Goal: Complete Application Form: Complete application form

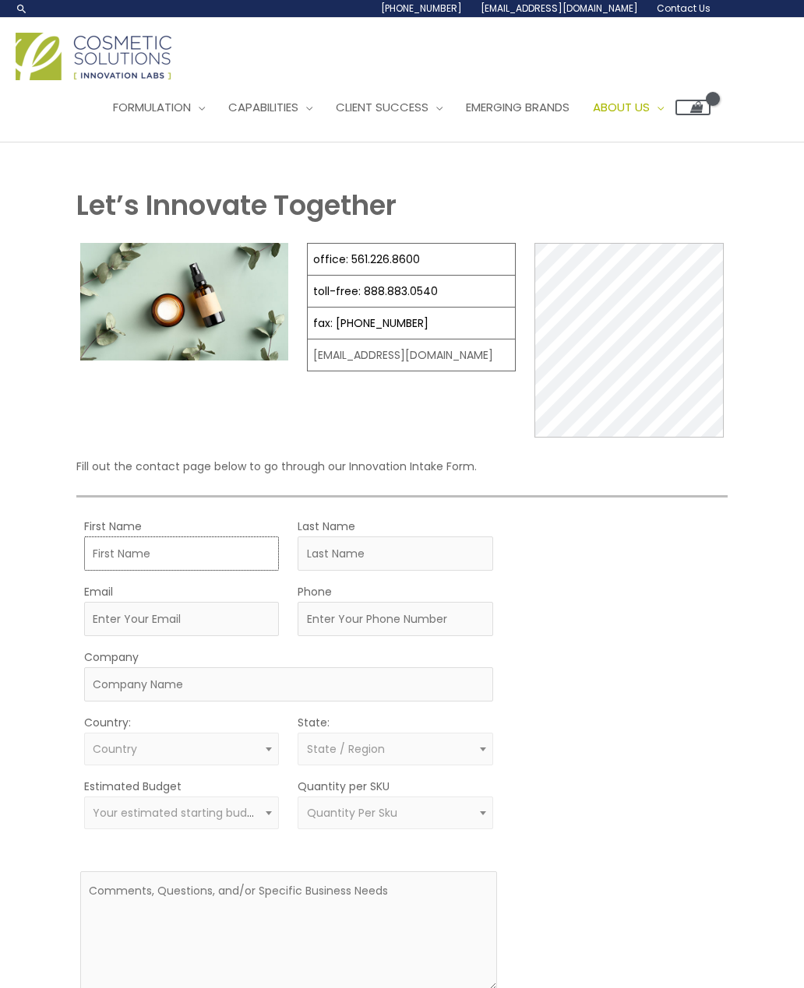
click at [197, 552] on input "First Name" at bounding box center [181, 554] width 195 height 34
type input "Maryam"
click at [397, 554] on input "Last Name" at bounding box center [394, 554] width 195 height 34
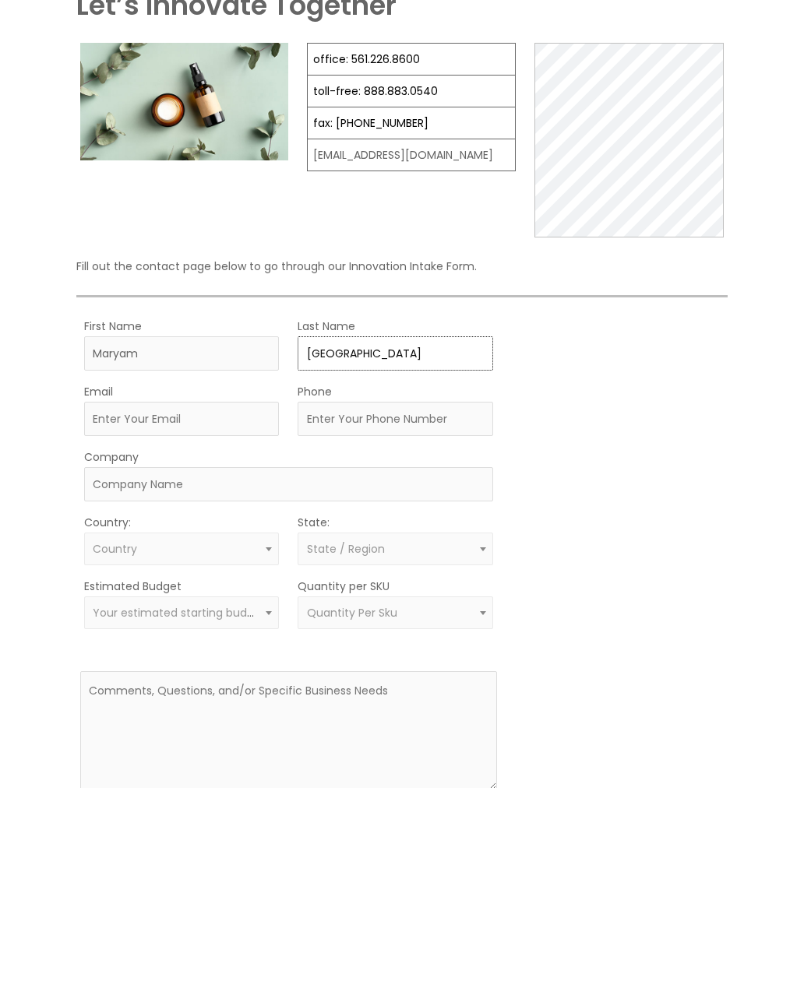
type input "[GEOGRAPHIC_DATA]"
click at [234, 602] on input "Email" at bounding box center [181, 619] width 195 height 34
type input "[EMAIL_ADDRESS][DOMAIN_NAME]"
click at [382, 667] on input "Company" at bounding box center [288, 684] width 409 height 34
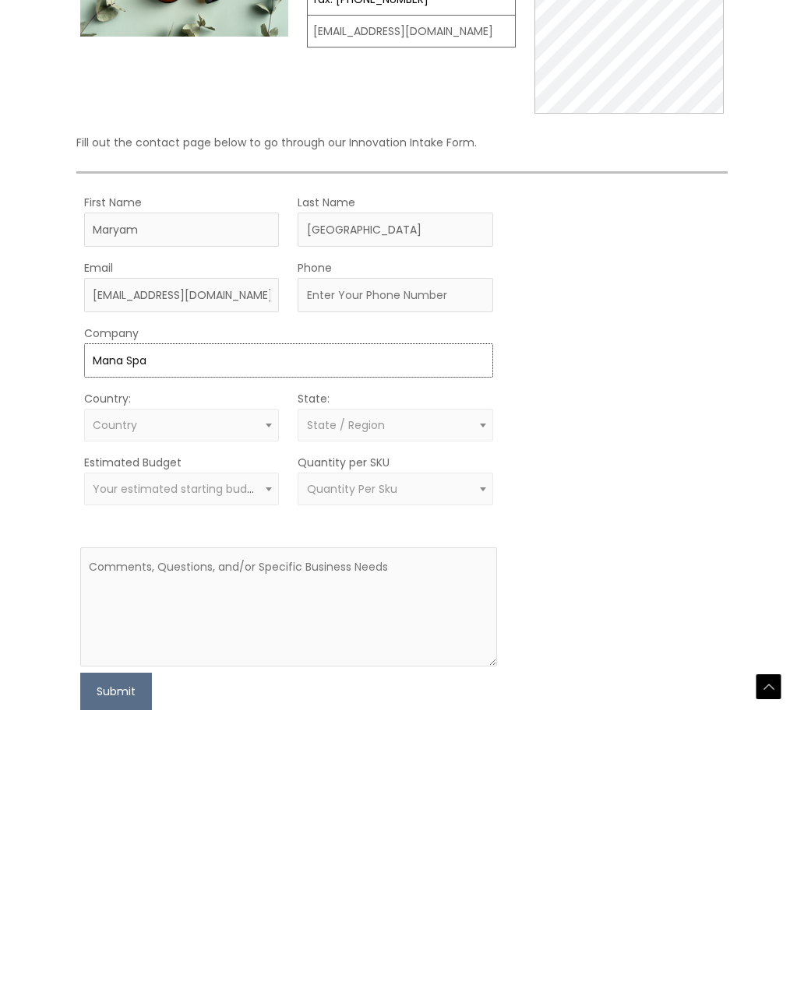
scroll to position [71, 0]
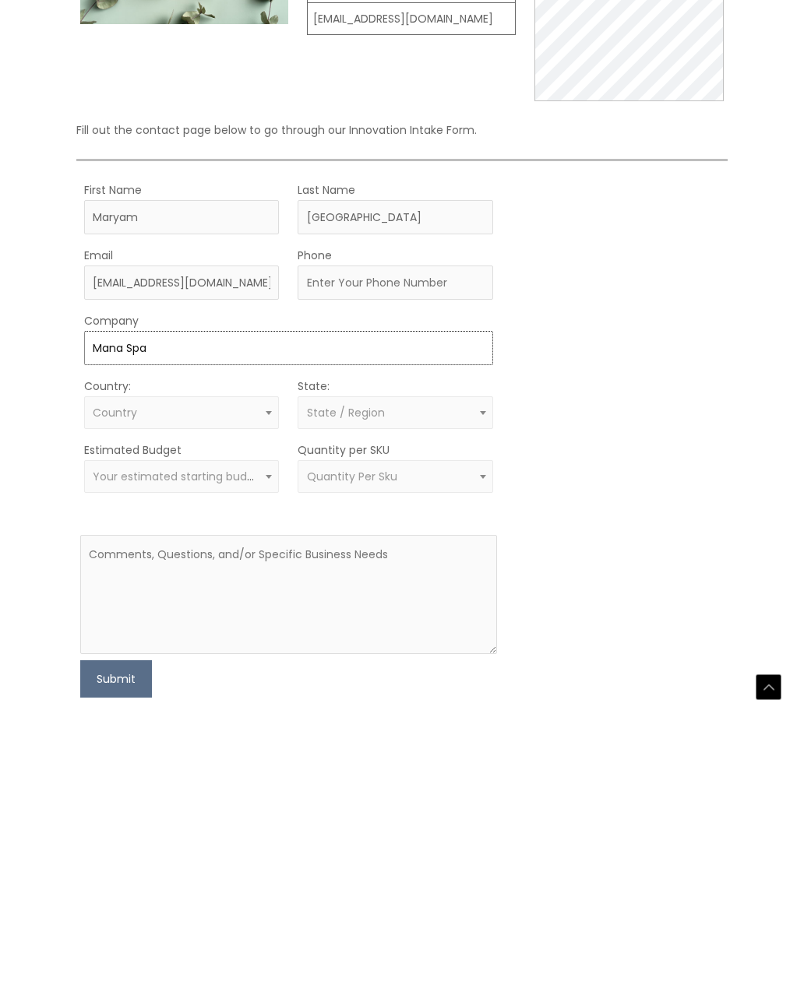
type input "Mana Spa"
click at [255, 662] on span "Country" at bounding box center [181, 678] width 195 height 33
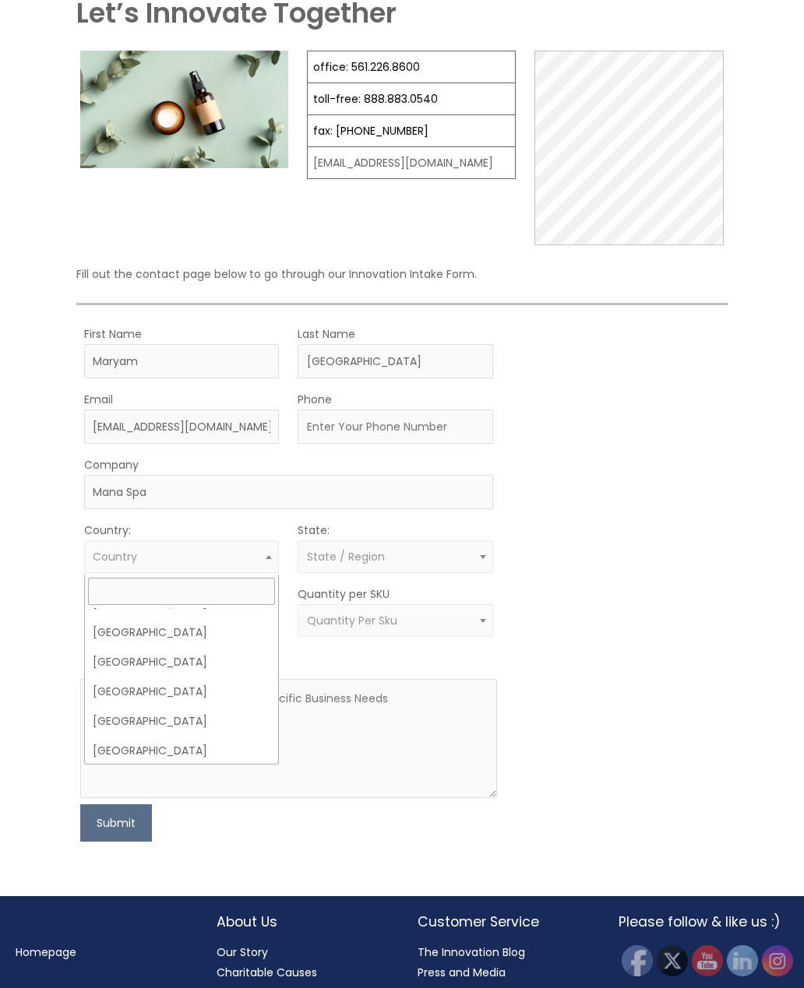
scroll to position [7098, 0]
select select "[GEOGRAPHIC_DATA]"
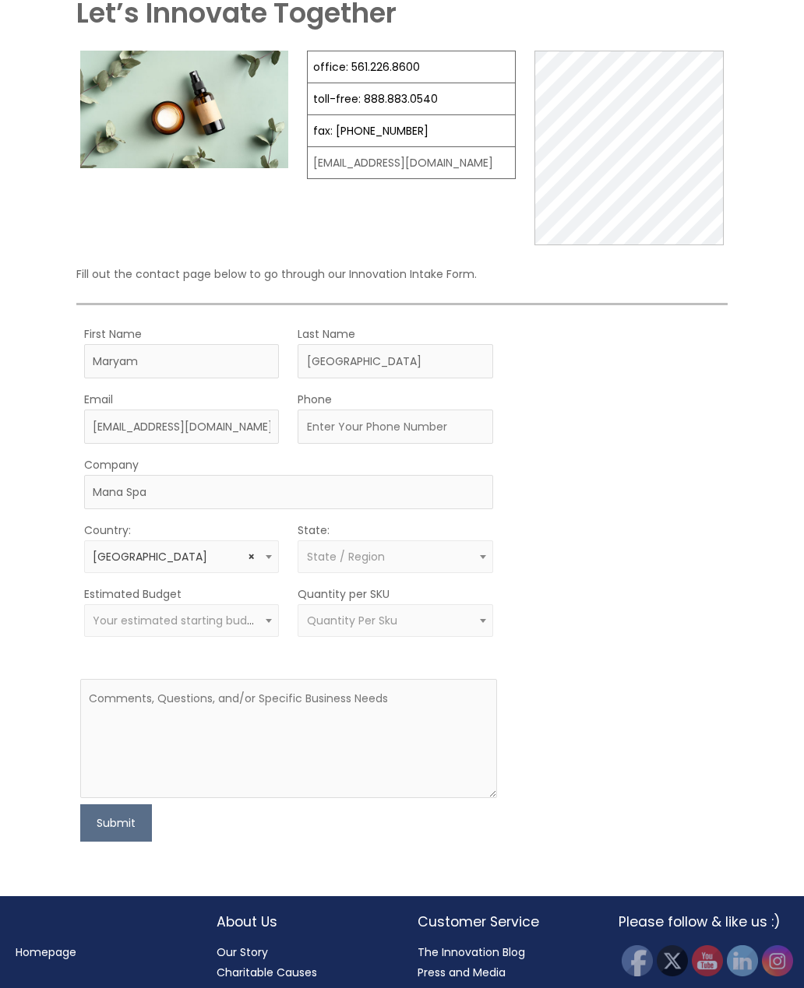
click at [403, 565] on span "State / Region" at bounding box center [395, 557] width 177 height 15
select select "[US_STATE]"
click at [238, 622] on span "Your estimated starting budget" at bounding box center [179, 621] width 173 height 16
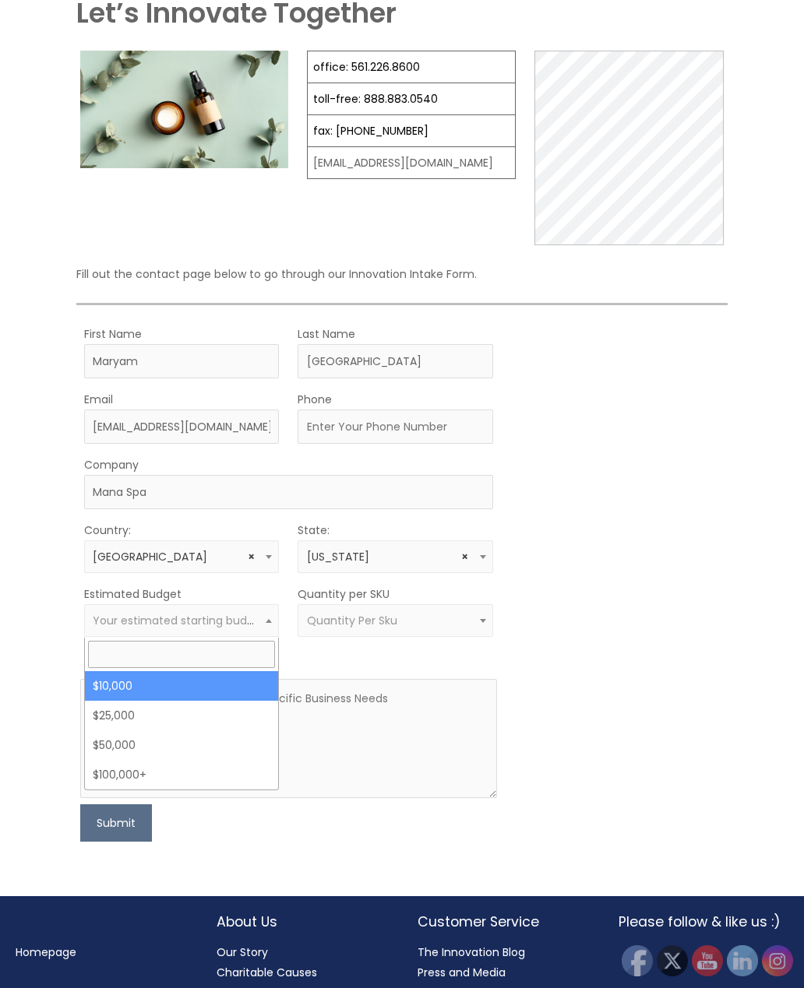
select select "10000"
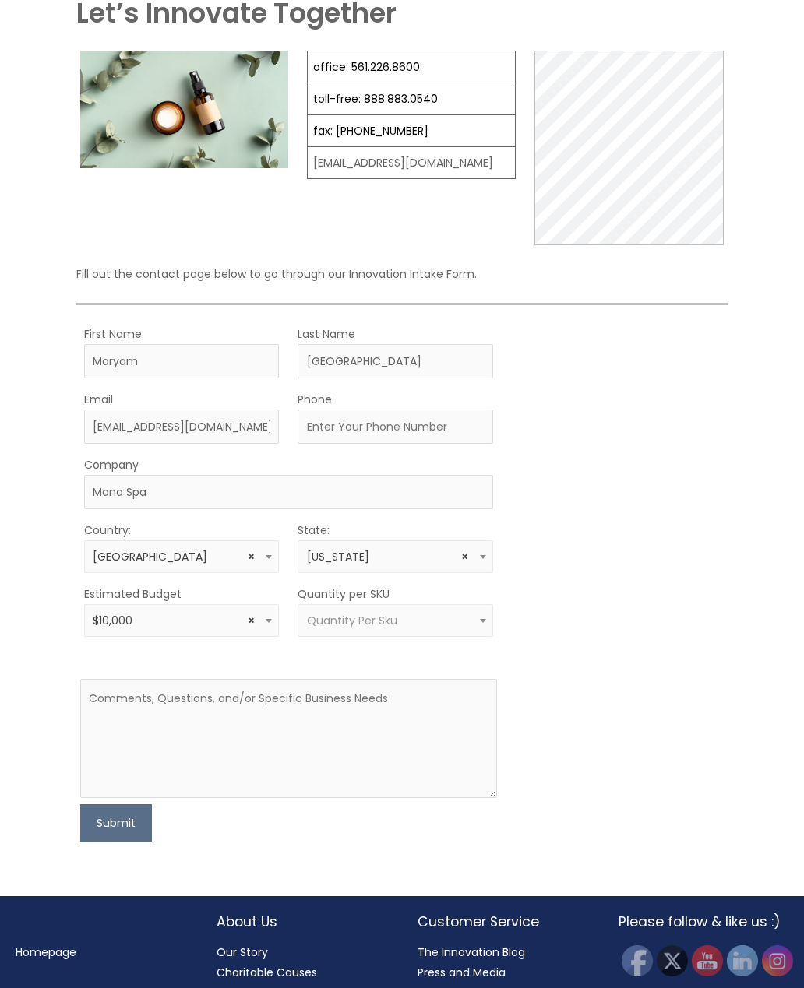
click at [438, 614] on span "Quantity Per Sku" at bounding box center [394, 620] width 195 height 33
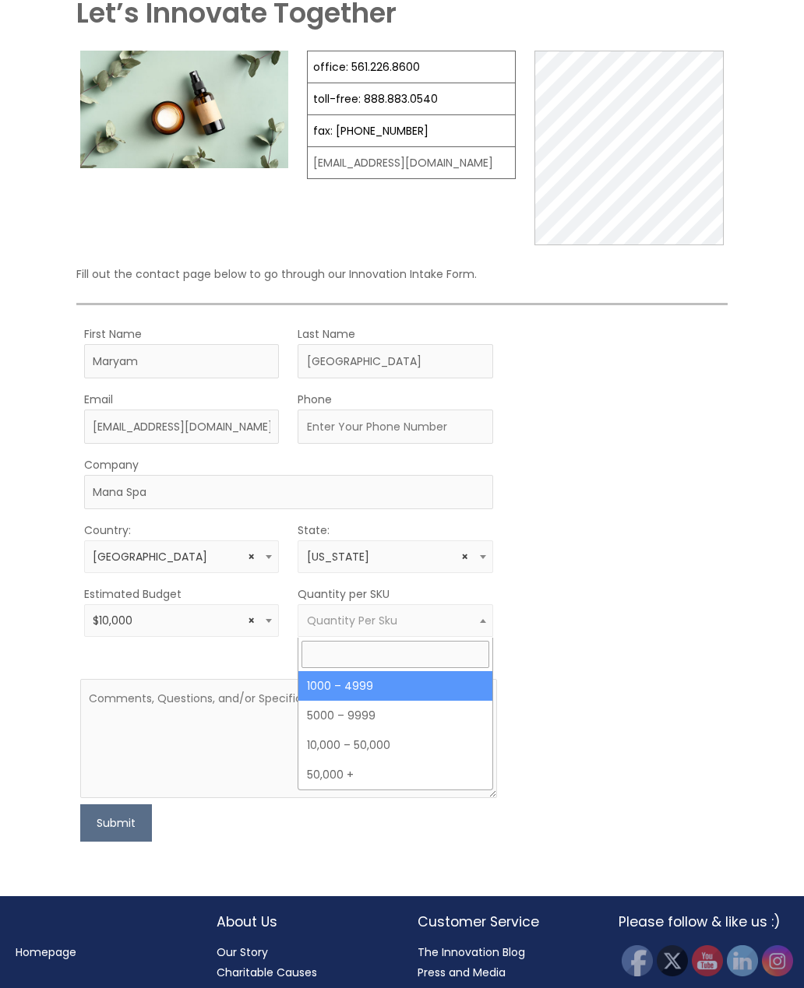
select select "10"
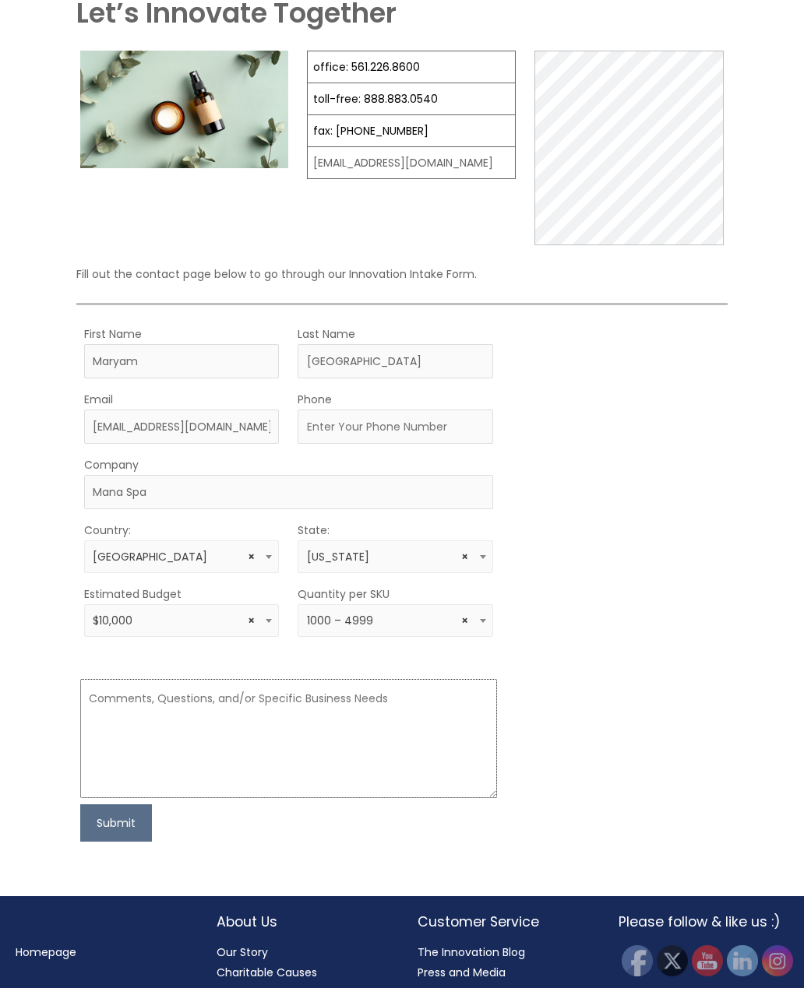
click at [171, 719] on textarea at bounding box center [288, 738] width 417 height 119
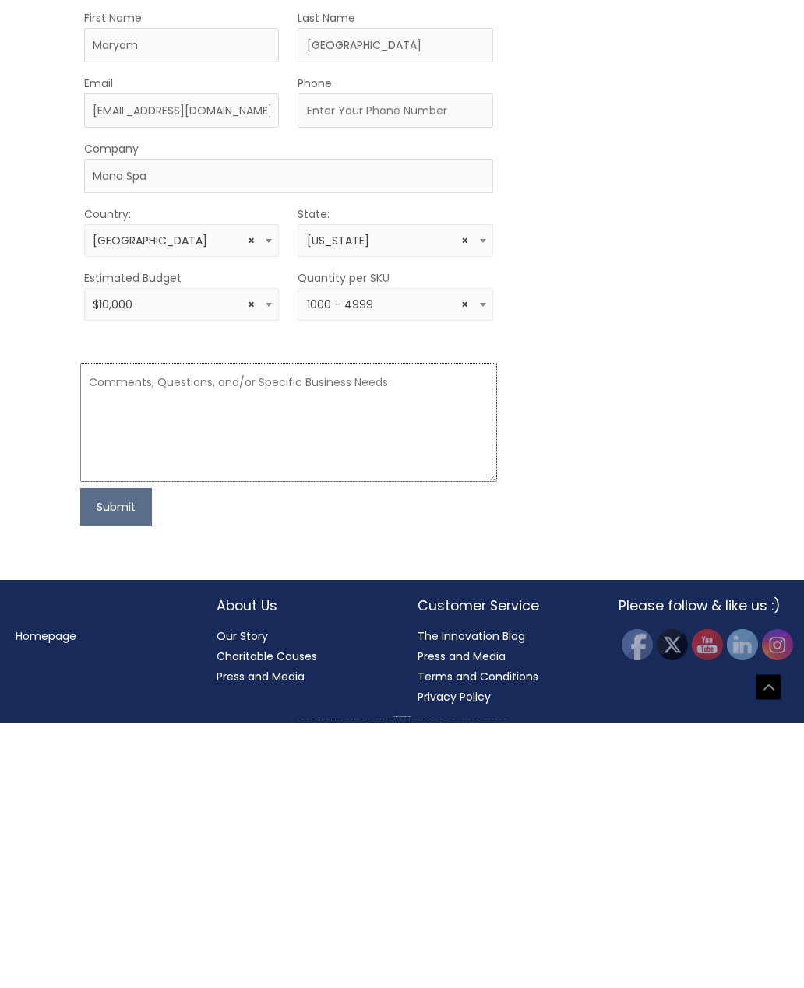
click at [111, 628] on textarea at bounding box center [288, 687] width 417 height 119
paste textarea "Hello Cosmetic Solutions Team, My name is [Your Name] and I own a luxury clean …"
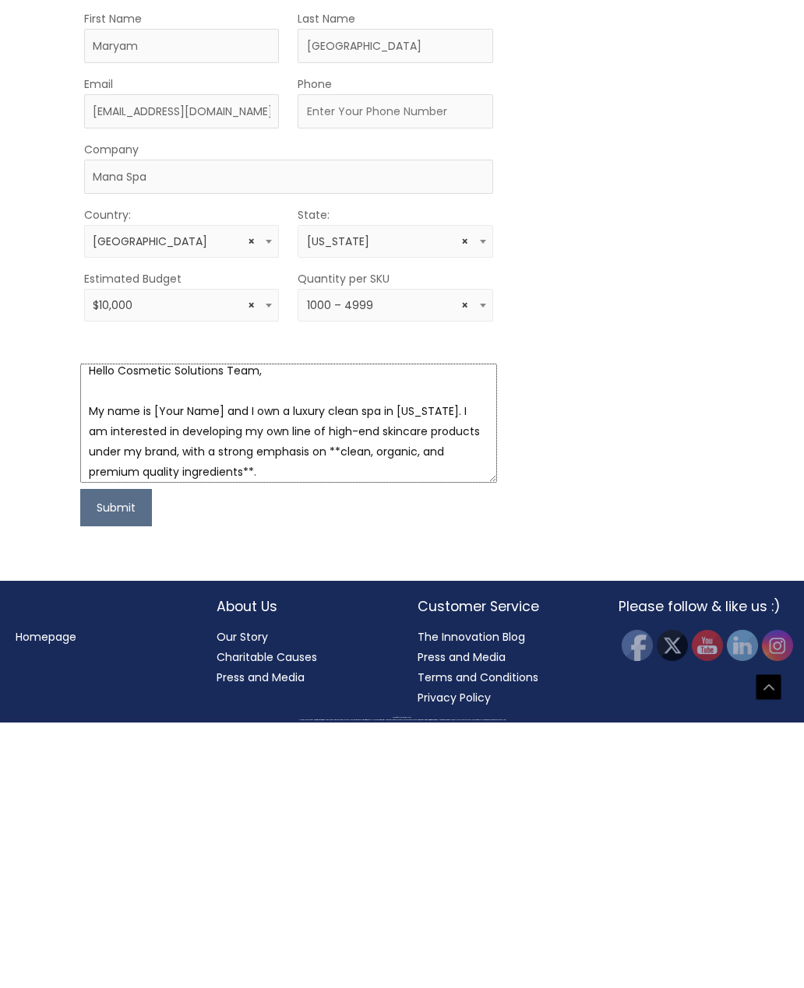
scroll to position [15, 0]
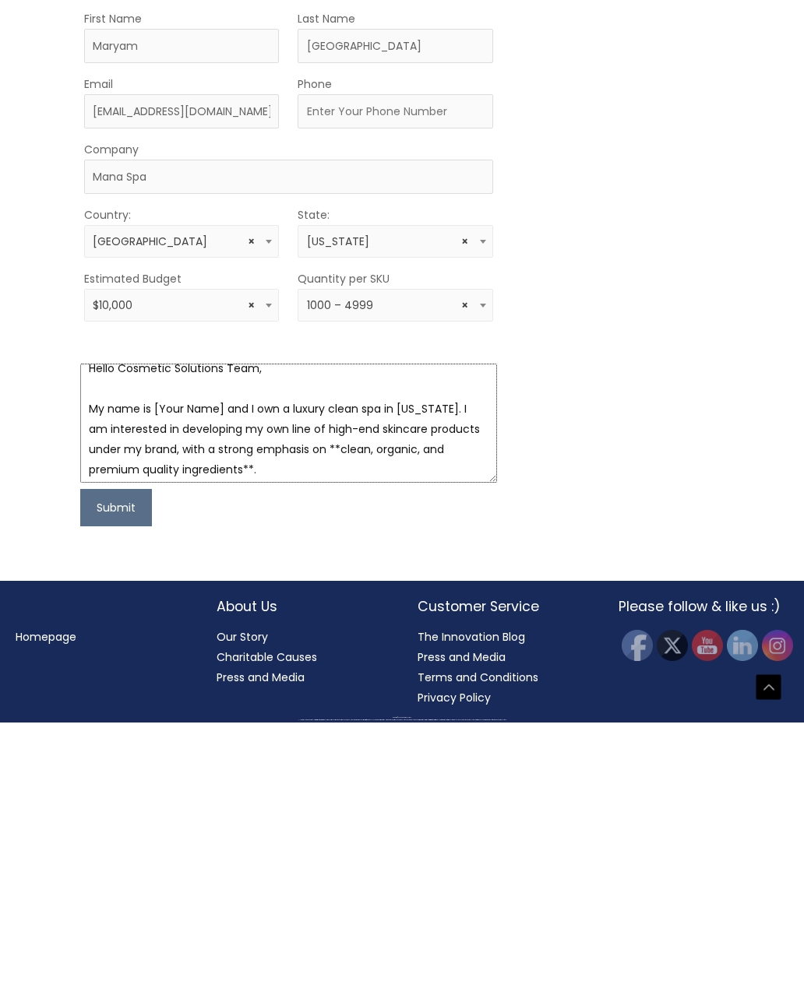
click at [225, 629] on textarea "Hello Cosmetic Solutions Team, My name is [Your Name] and I own a luxury clean …" at bounding box center [288, 688] width 417 height 119
click at [310, 629] on textarea "Hello Cosmetic Solutions Team, My name is Maryam Salehabadi and I own a luxury …" at bounding box center [288, 688] width 417 height 119
click at [333, 629] on textarea "Hello Cosmetic Solutions Team, My name is Maryam Salehabadi and I’m stablishing…" at bounding box center [288, 688] width 417 height 119
click at [243, 629] on textarea "Hello Cosmetic Solutions Team, My name is Maryam Salehabadi and I’m establishin…" at bounding box center [288, 688] width 417 height 119
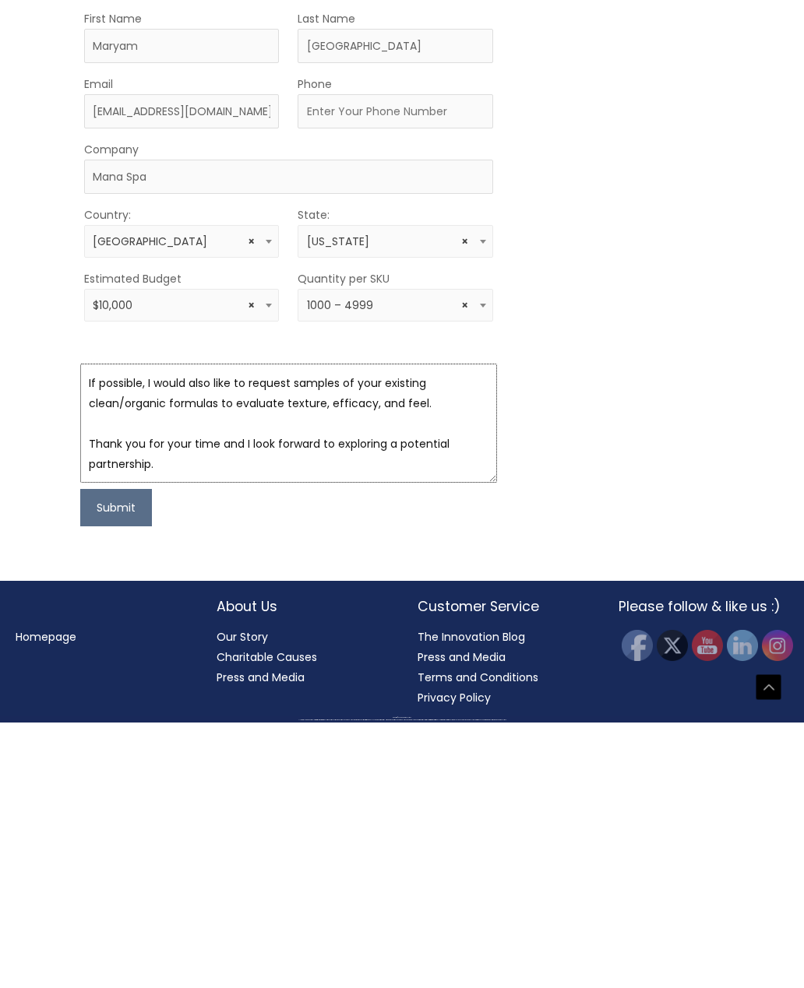
scroll to position [324, 0]
type textarea "Hello Cosmetic Solutions Team, My name is Maryam Salehaebadi and I’m establishi…"
click at [121, 755] on button "Submit" at bounding box center [116, 773] width 72 height 37
type input "3108045024"
click at [128, 755] on button "Submit" at bounding box center [116, 773] width 72 height 37
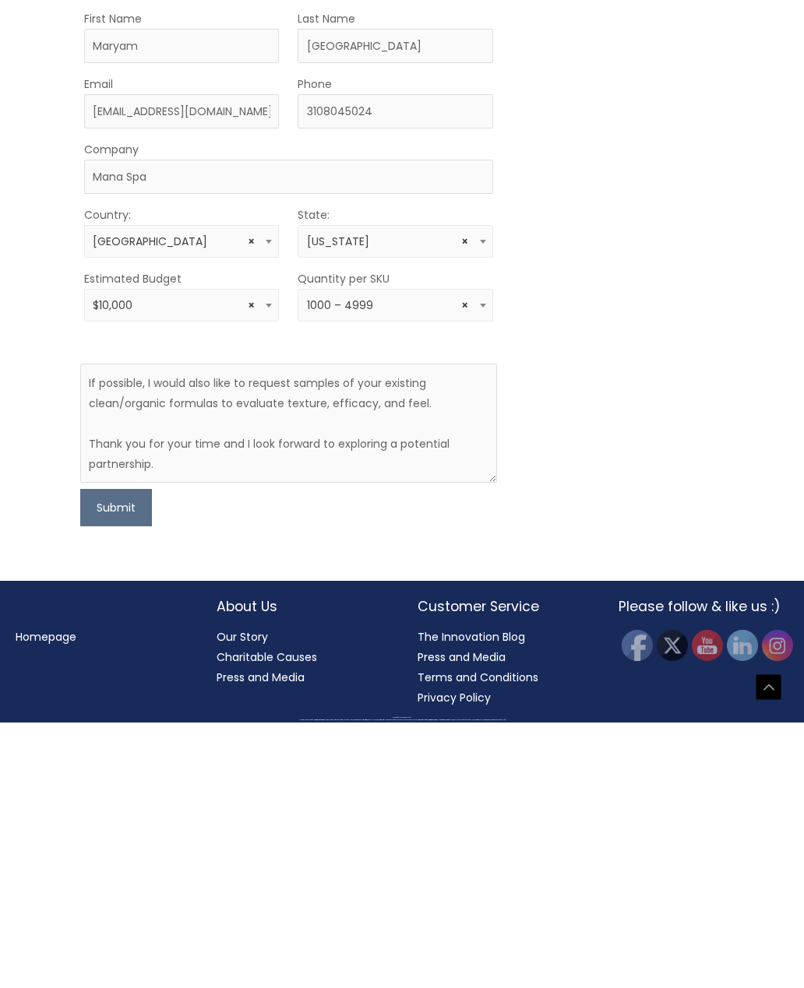
scroll to position [192, 0]
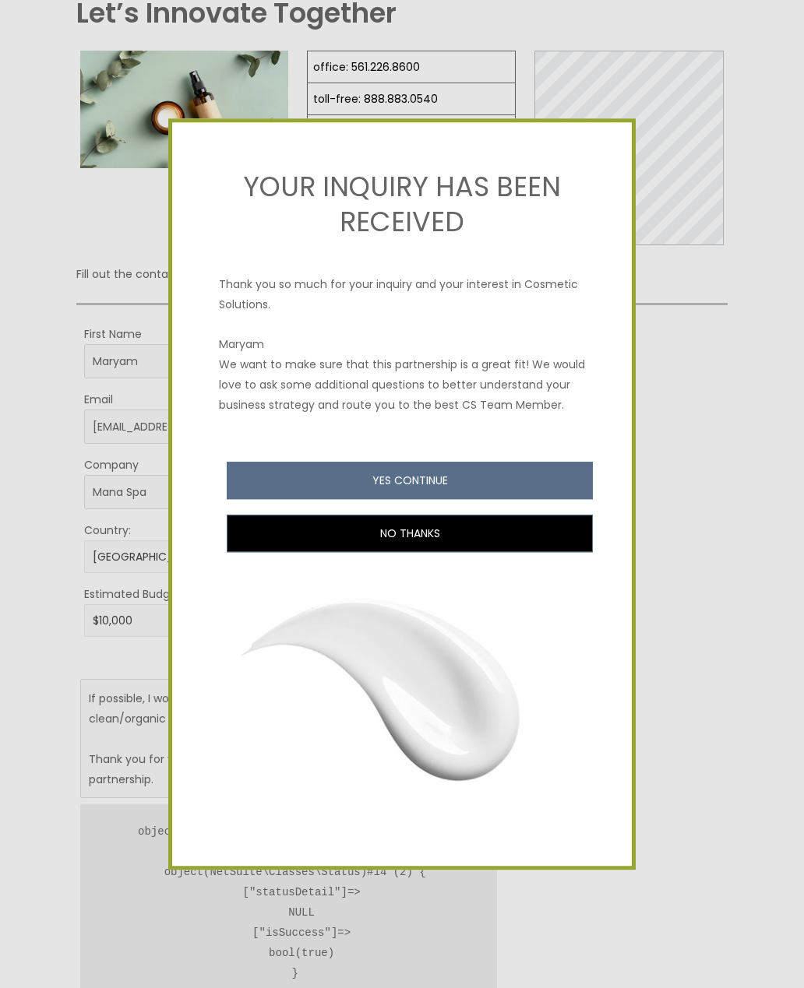
click at [440, 499] on button "YES CONTINUE" at bounding box center [410, 480] width 366 height 37
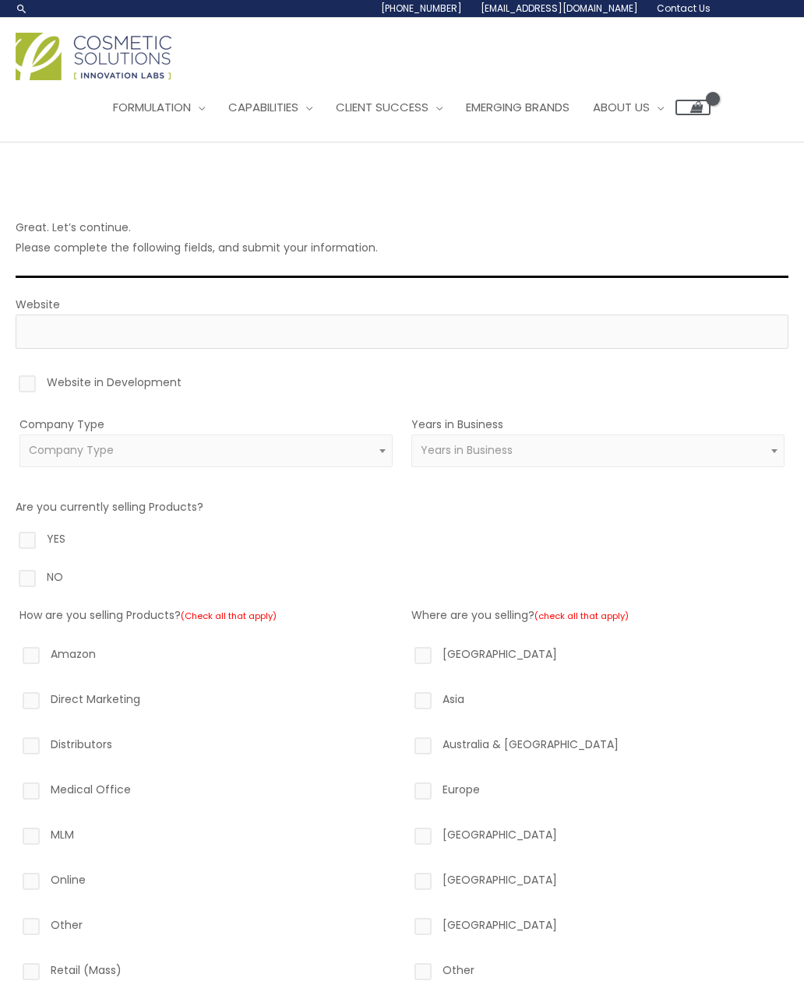
click at [589, 439] on span "Years in Business" at bounding box center [597, 451] width 373 height 33
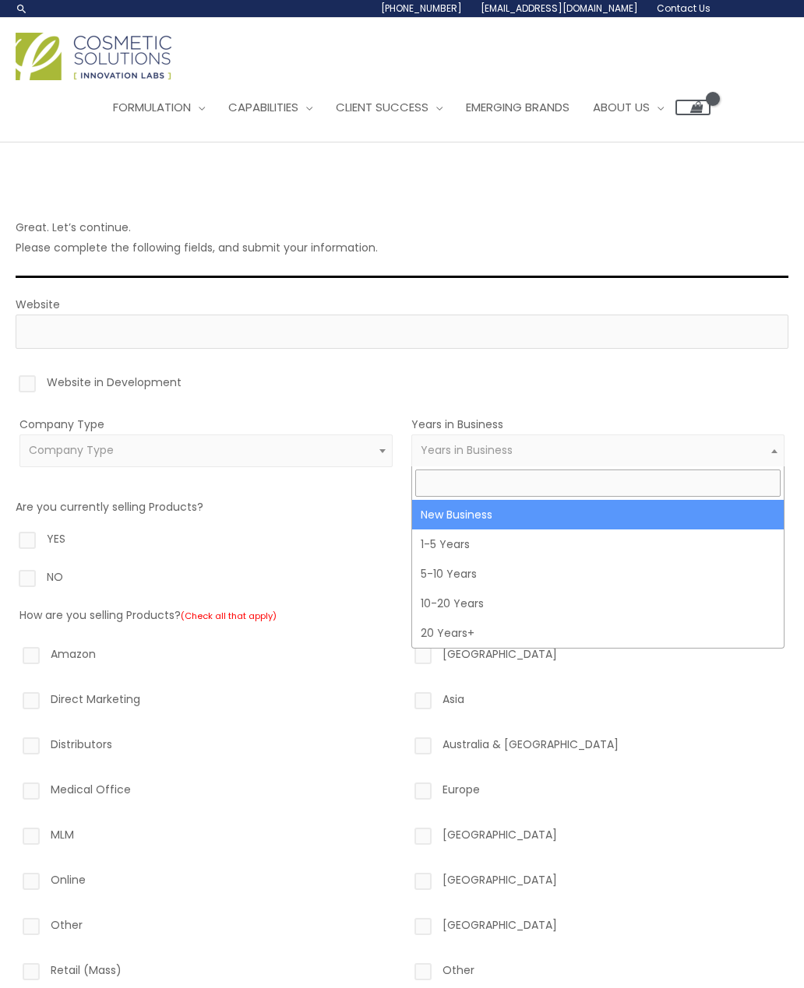
select select "1"
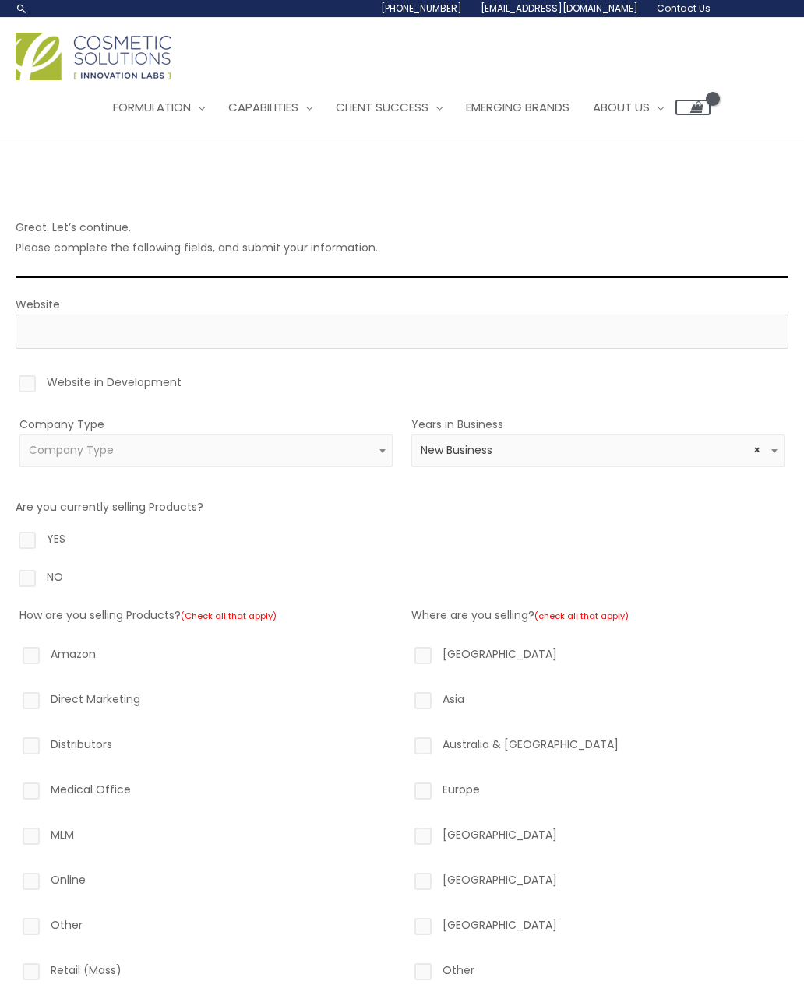
click at [318, 446] on span "Company Type" at bounding box center [206, 450] width 355 height 15
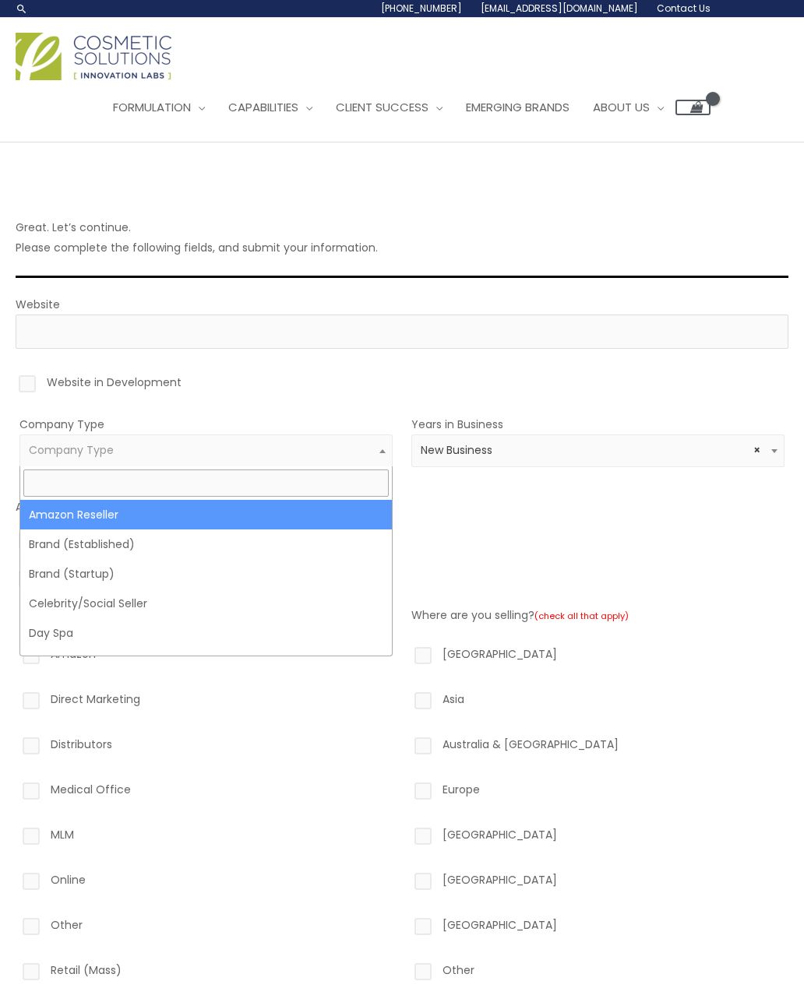
select select "6"
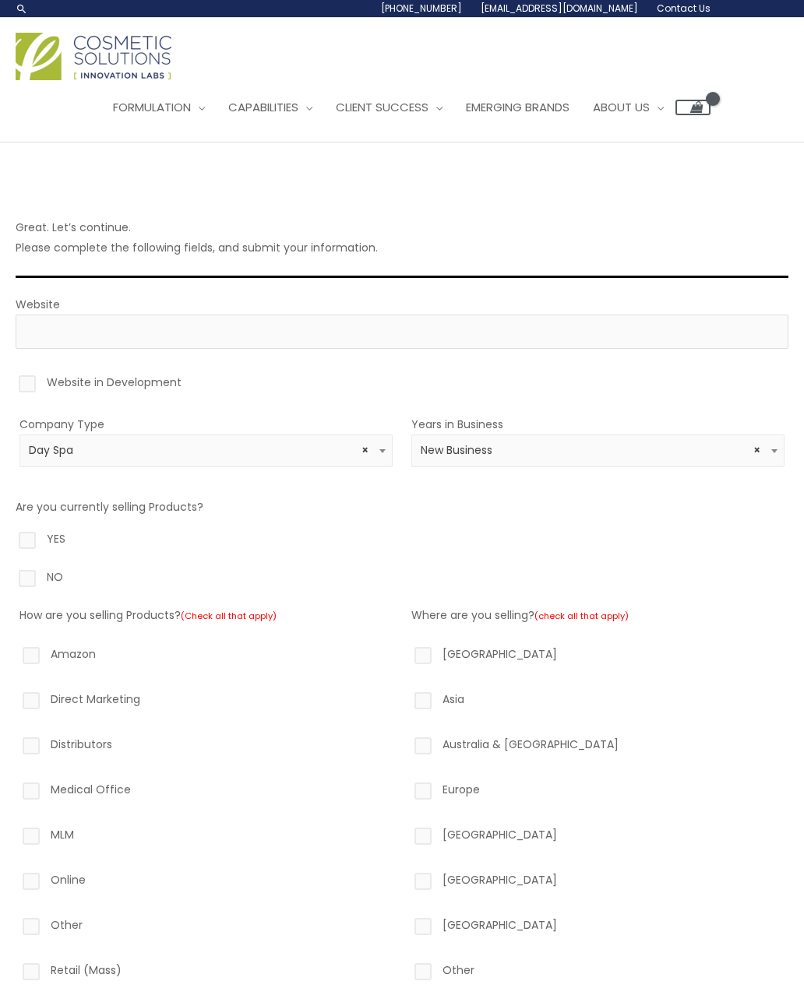
click at [30, 576] on label "NO" at bounding box center [402, 580] width 772 height 26
click at [10, 576] on input "NO" at bounding box center [5, 572] width 10 height 10
radio input "true"
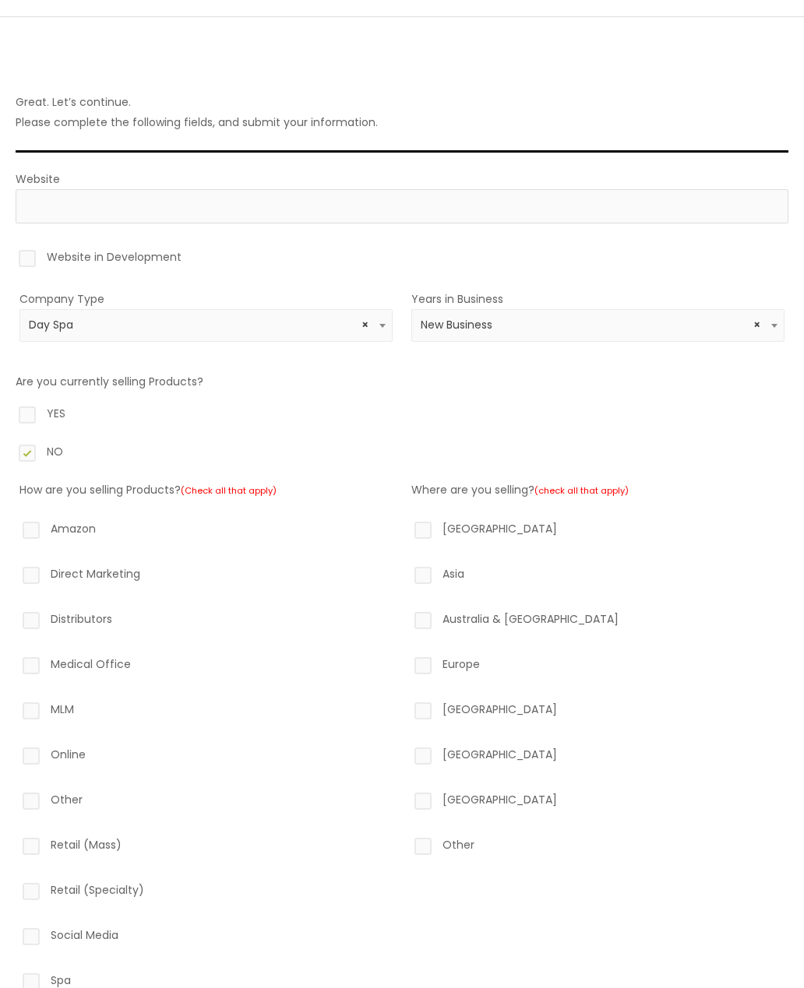
scroll to position [125, 0]
click at [28, 975] on label "Spa" at bounding box center [205, 983] width 373 height 26
click at [14, 975] on input "Spa" at bounding box center [9, 975] width 10 height 10
checkbox input "true"
click at [426, 527] on label "North America" at bounding box center [597, 532] width 373 height 26
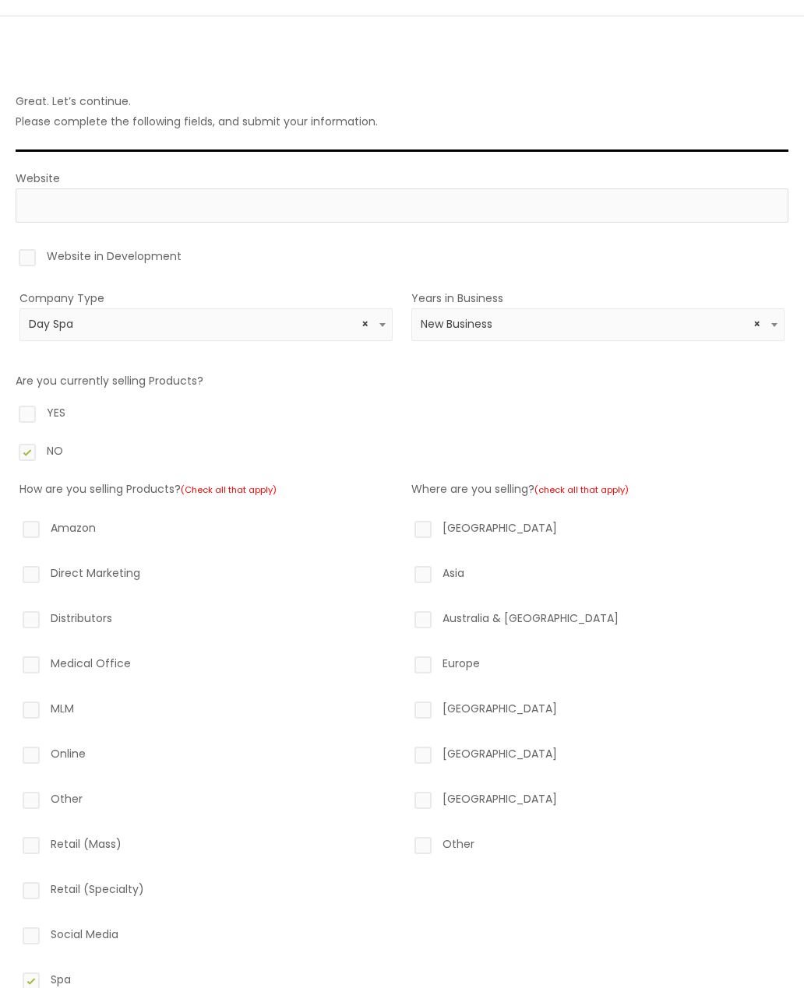
click at [406, 527] on input "North America" at bounding box center [401, 524] width 10 height 10
checkbox input "true"
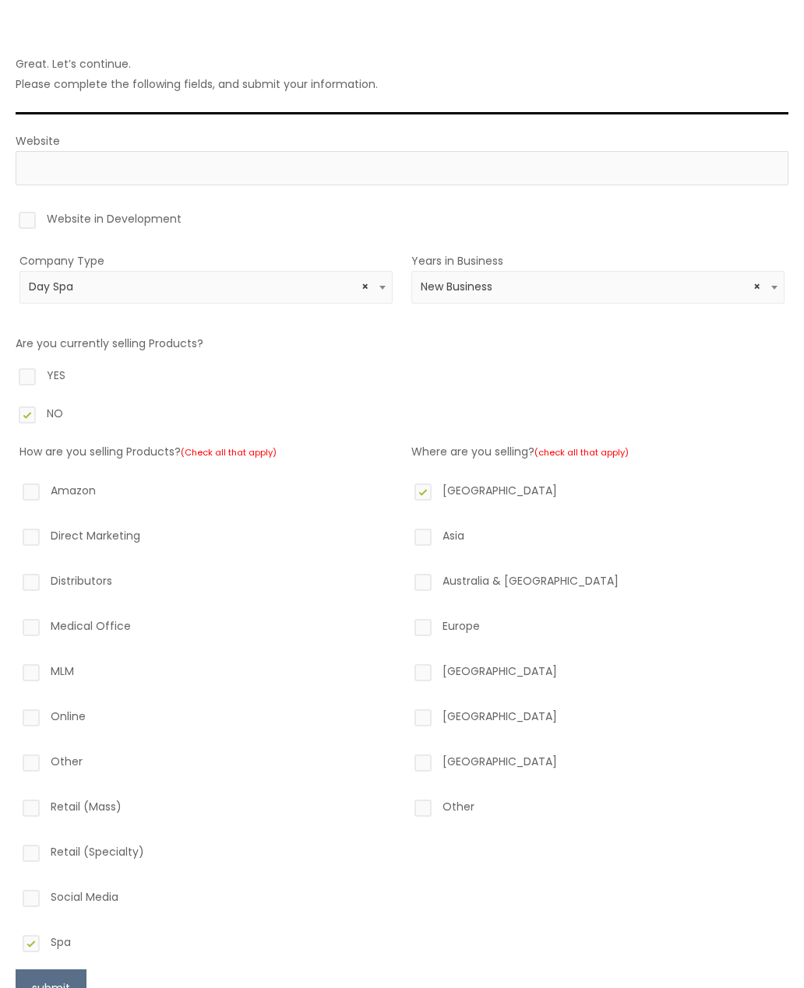
scroll to position [316, 0]
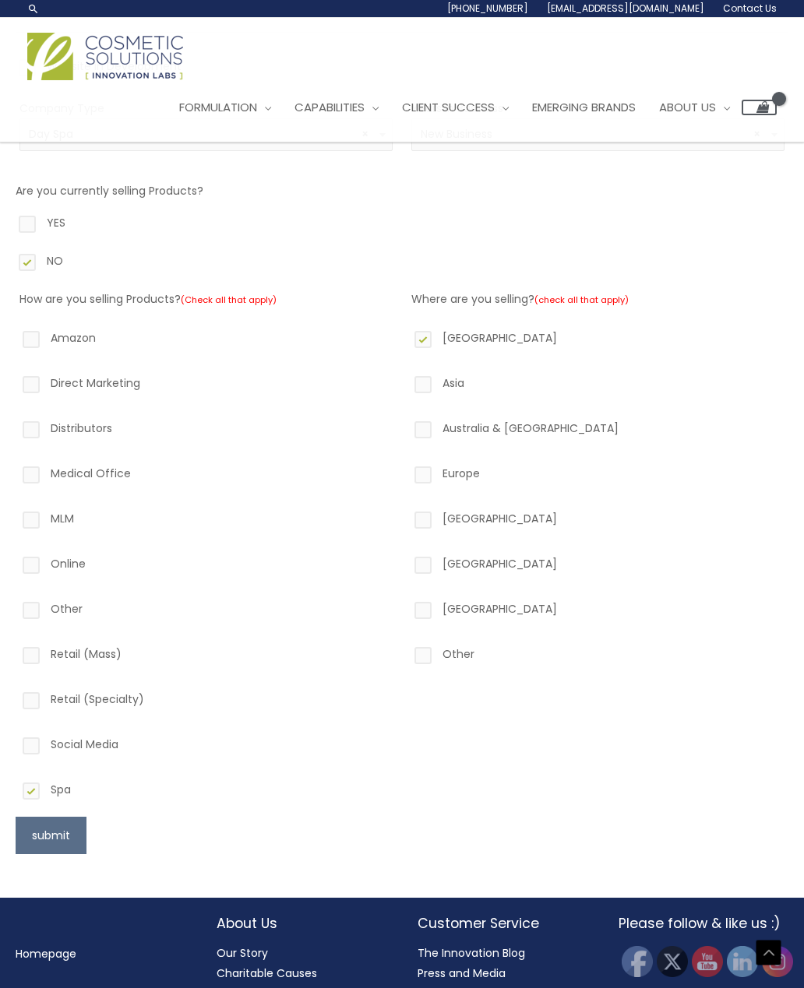
click at [59, 832] on button "submit" at bounding box center [51, 835] width 71 height 37
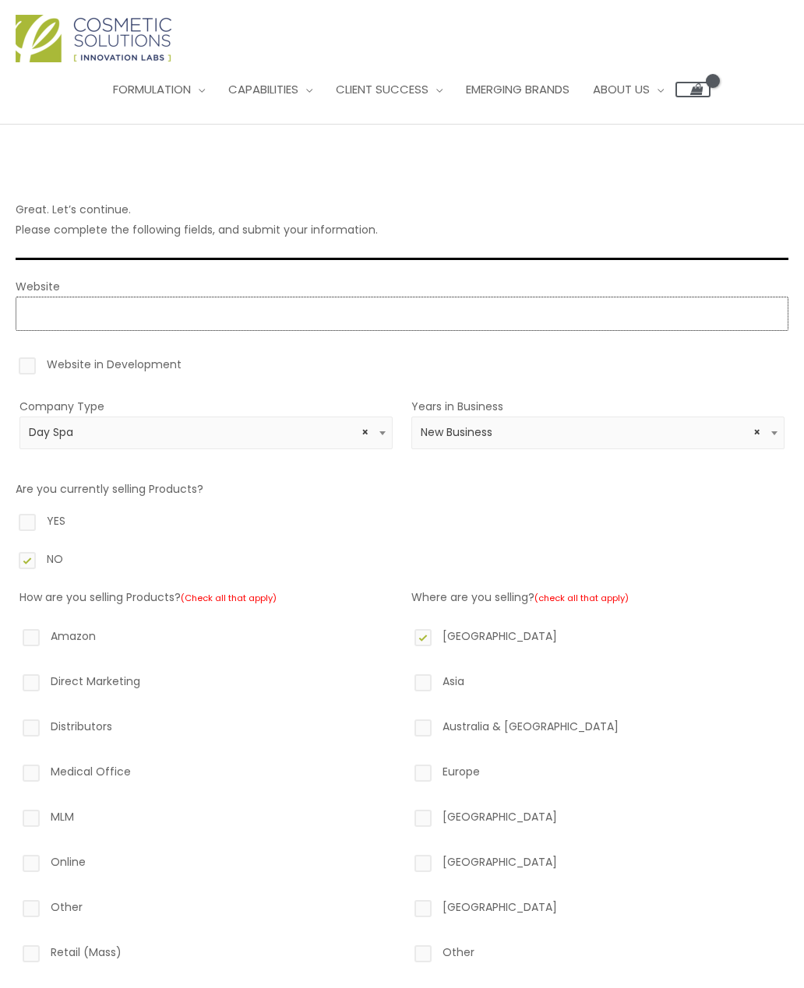
scroll to position [16, 0]
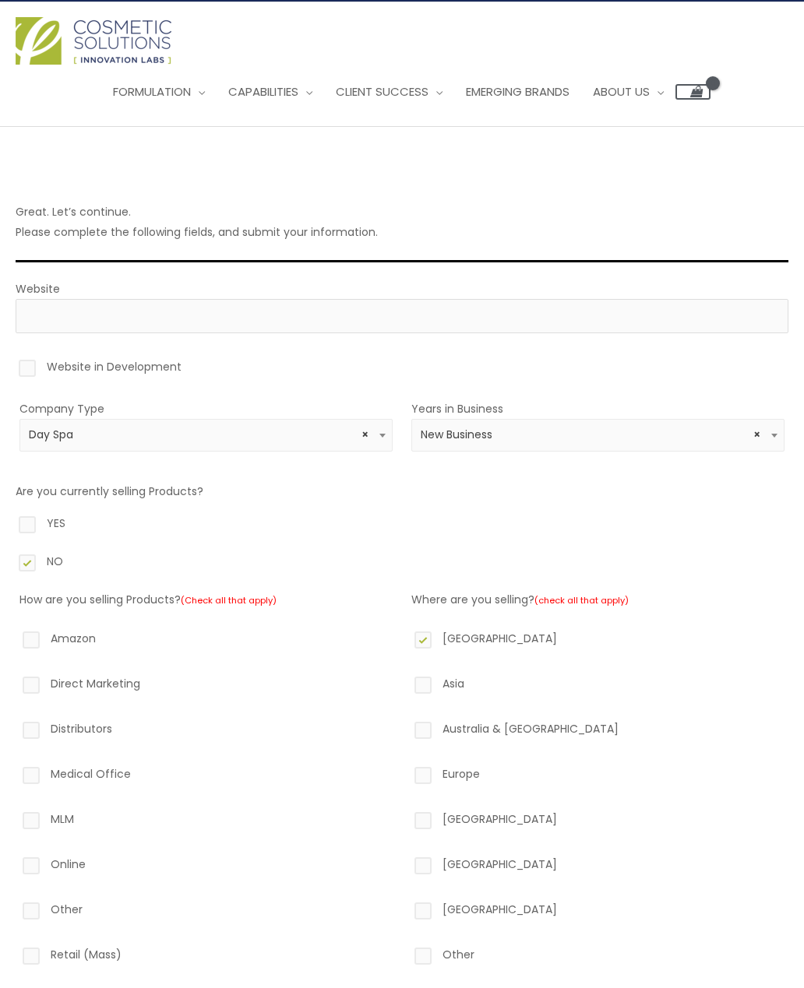
click at [31, 371] on label "Website in Development" at bounding box center [402, 370] width 772 height 26
click at [10, 367] on input "Website in Development" at bounding box center [5, 362] width 10 height 10
checkbox input "true"
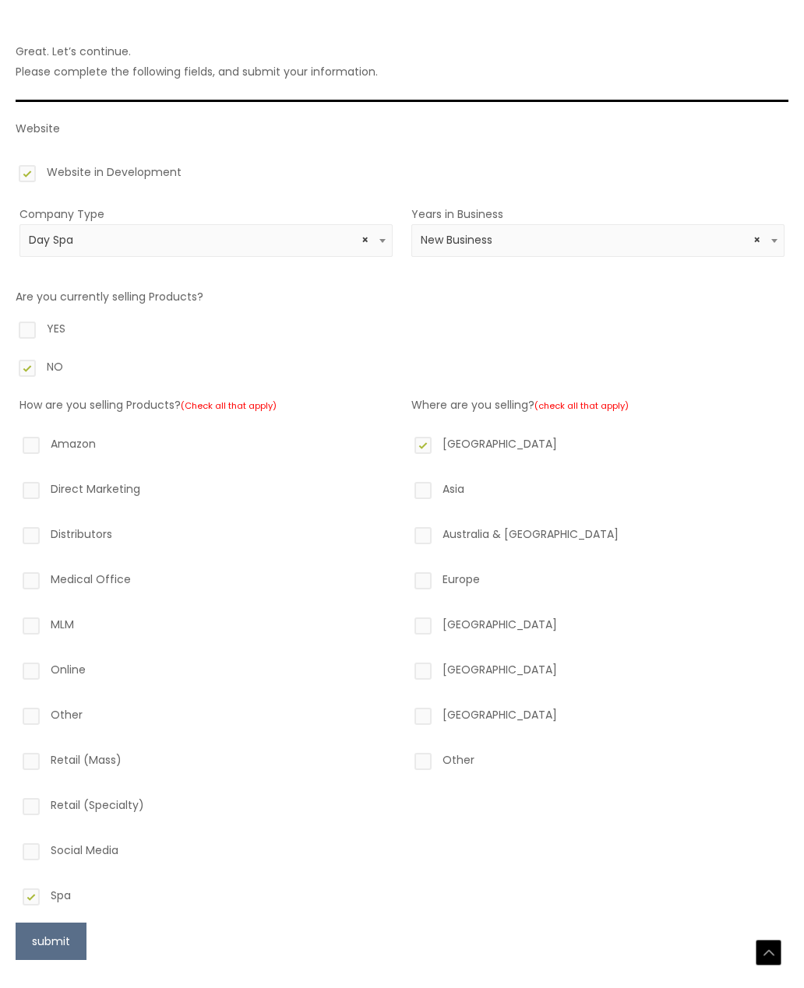
scroll to position [281, 0]
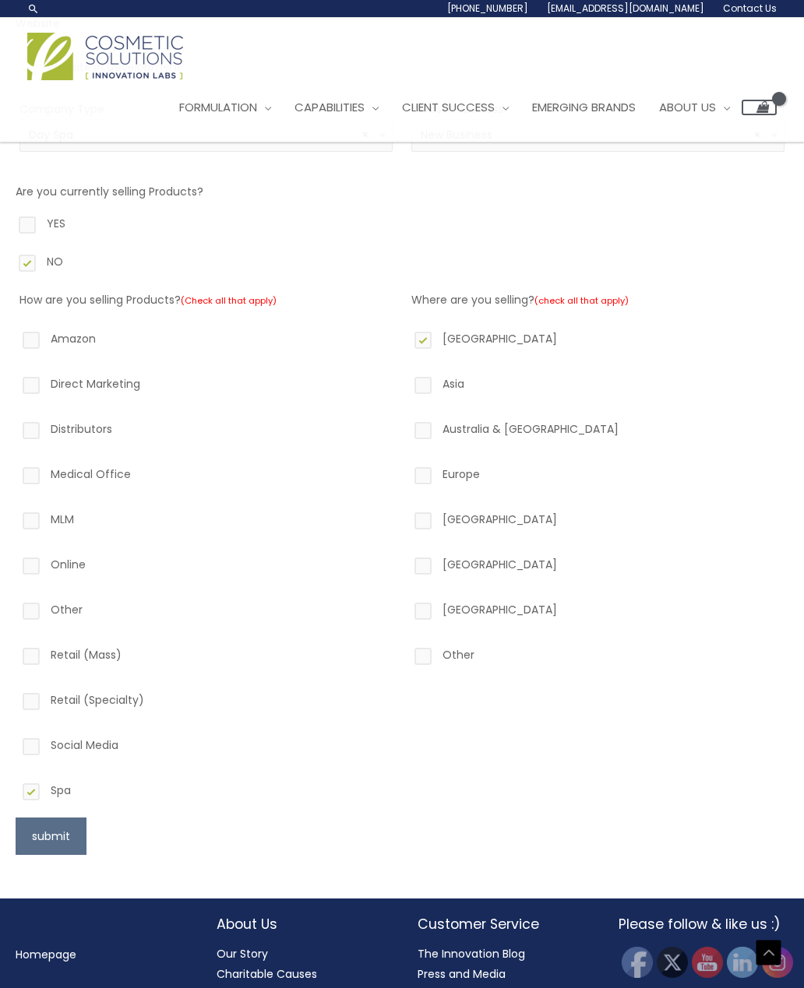
click at [52, 843] on button "submit" at bounding box center [51, 836] width 71 height 37
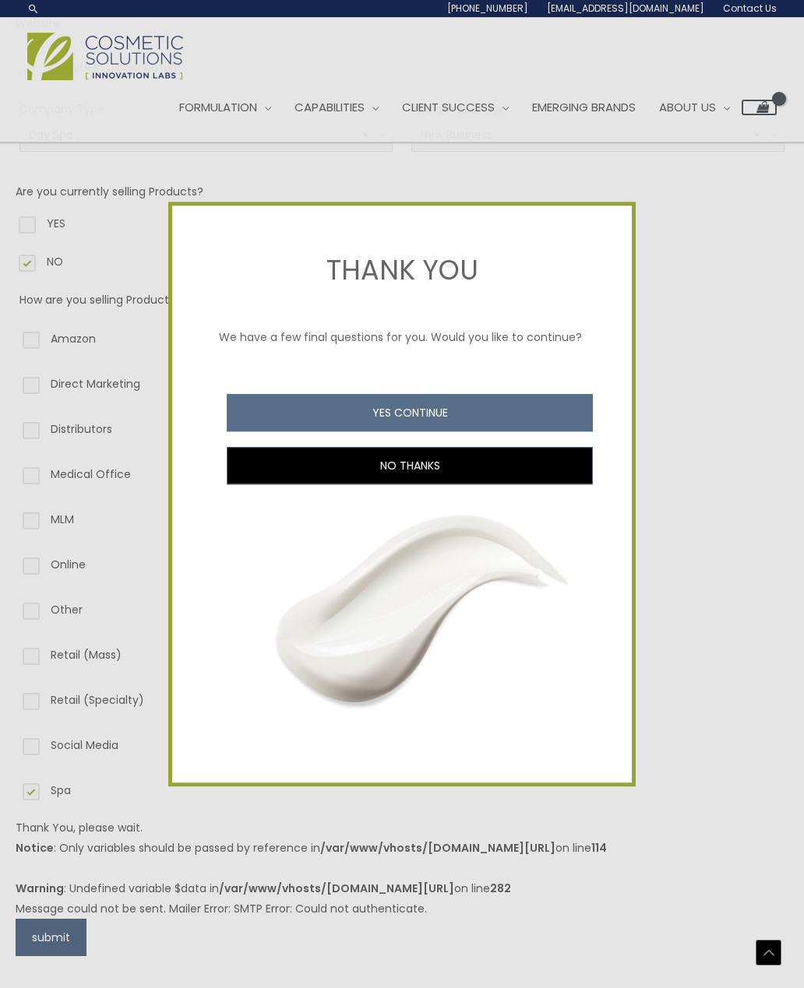
click at [447, 431] on button "YES CONTINUE" at bounding box center [410, 412] width 366 height 37
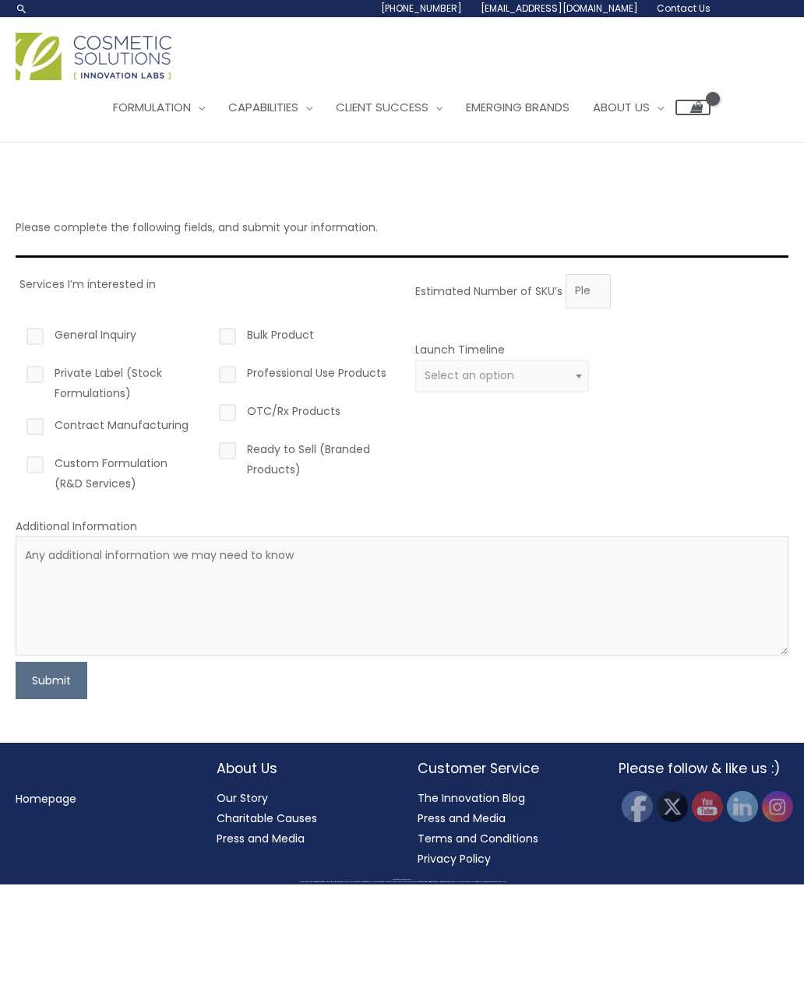
click at [30, 339] on label "General Inquiry" at bounding box center [110, 338] width 174 height 26
click at [18, 335] on input "General Inquiry" at bounding box center [13, 330] width 10 height 10
checkbox input "true"
click at [38, 368] on label "Private Label (Stock Formulations)" at bounding box center [110, 383] width 174 height 40
click at [18, 368] on input "Private Label (Stock Formulations)" at bounding box center [13, 368] width 10 height 10
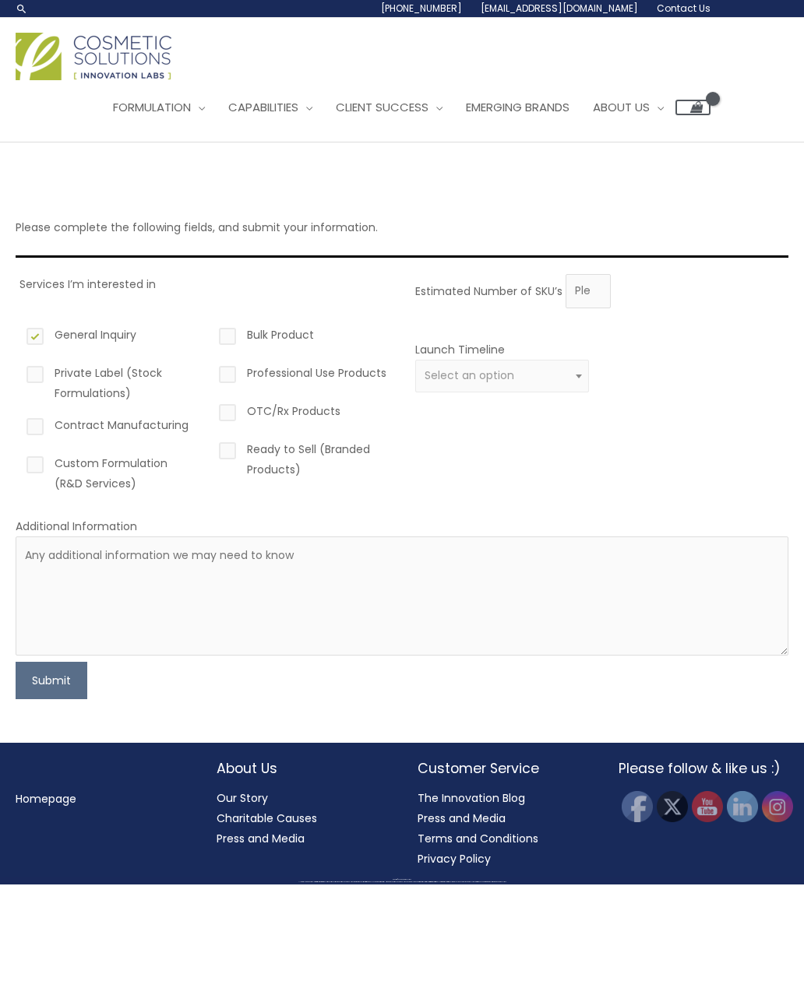
checkbox input "true"
click at [37, 421] on label "Contract Manufacturing" at bounding box center [110, 428] width 174 height 26
click at [18, 421] on input "Contract Manufacturing" at bounding box center [13, 420] width 10 height 10
checkbox input "true"
click at [33, 464] on label "Custom Formulation (R&D Services)" at bounding box center [110, 473] width 174 height 40
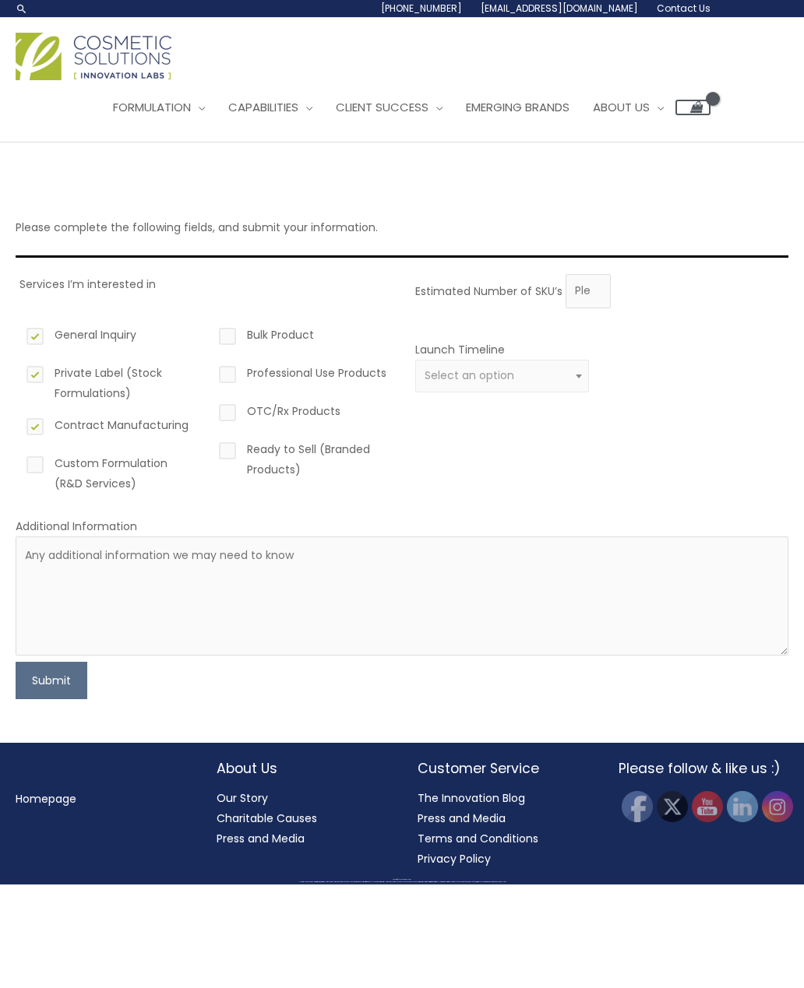
click at [18, 463] on input "Custom Formulation (R&D Services)" at bounding box center [13, 458] width 10 height 10
checkbox input "true"
click at [229, 373] on label "Professional Use Products" at bounding box center [303, 376] width 174 height 26
click at [210, 373] on input "Professional Use Products" at bounding box center [205, 368] width 10 height 10
checkbox input "true"
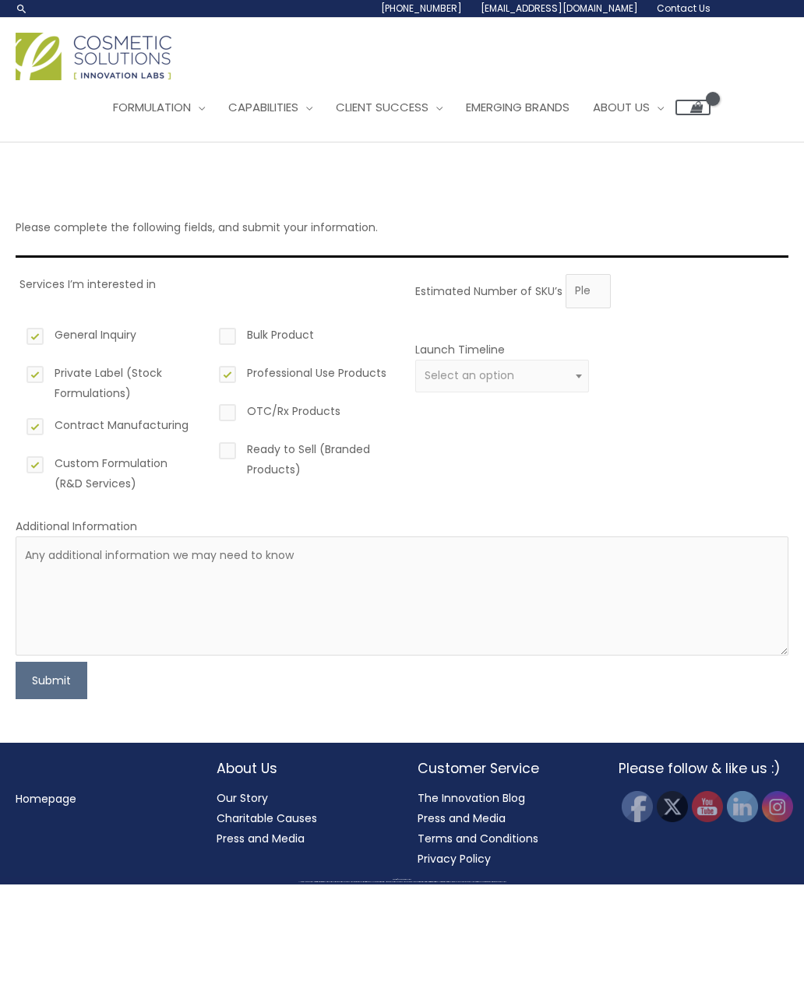
click at [566, 371] on span "Select an option" at bounding box center [502, 375] width 156 height 15
select select "2"
click at [54, 676] on button "Submit" at bounding box center [52, 680] width 72 height 37
click at [678, 329] on div "Estimated Number of SKU’s Launch Timeline 0 – 3 months 4 – 12 months Greater th…" at bounding box center [597, 389] width 373 height 231
click at [600, 283] on input "Estimated Number of SKU’s" at bounding box center [587, 291] width 45 height 34
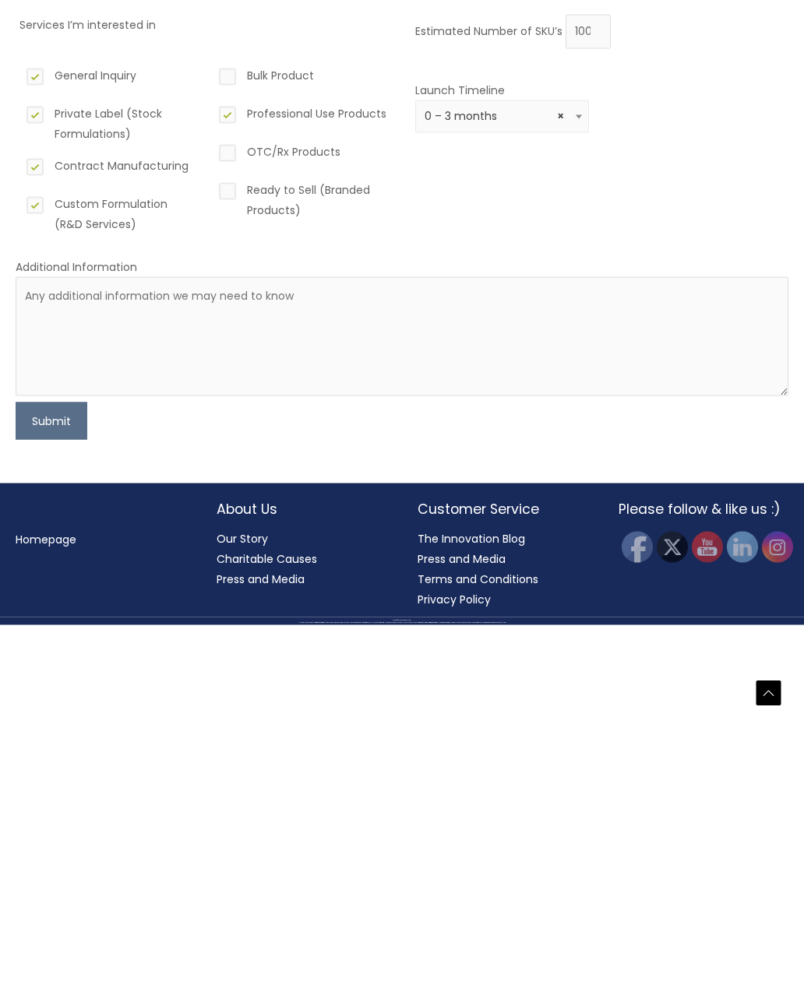
click at [61, 662] on button "Submit" at bounding box center [52, 680] width 72 height 37
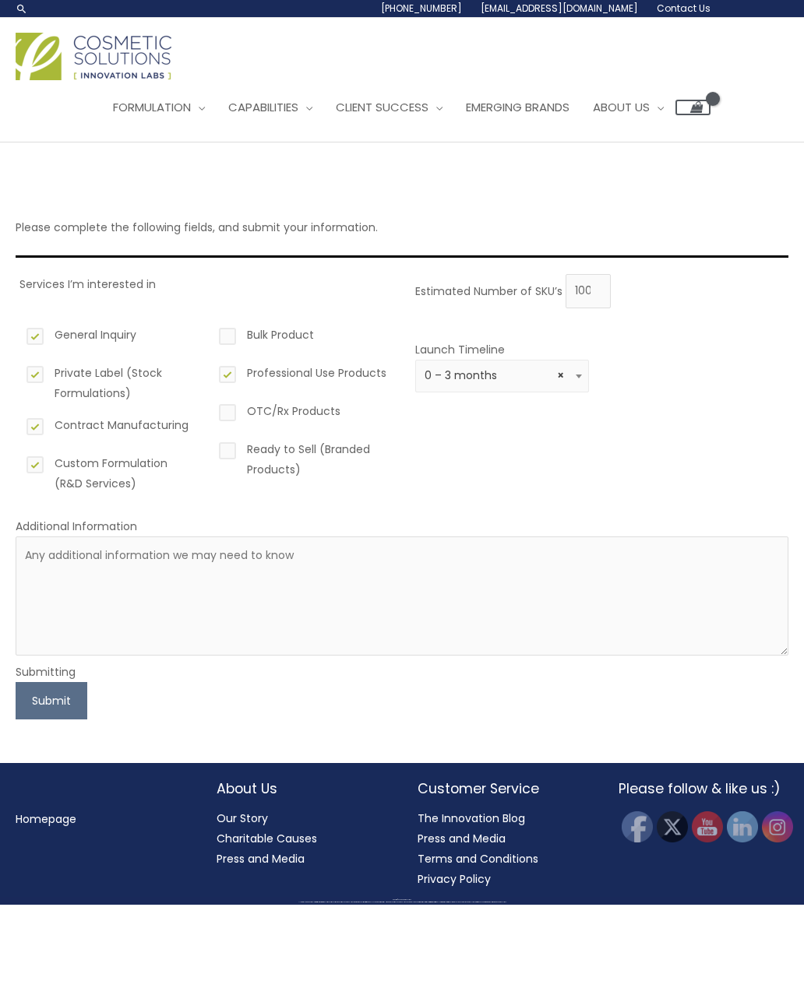
click at [63, 695] on button "Submit" at bounding box center [52, 700] width 72 height 37
click at [53, 689] on button "Submit" at bounding box center [52, 700] width 72 height 37
click at [608, 290] on input "100" at bounding box center [587, 291] width 45 height 34
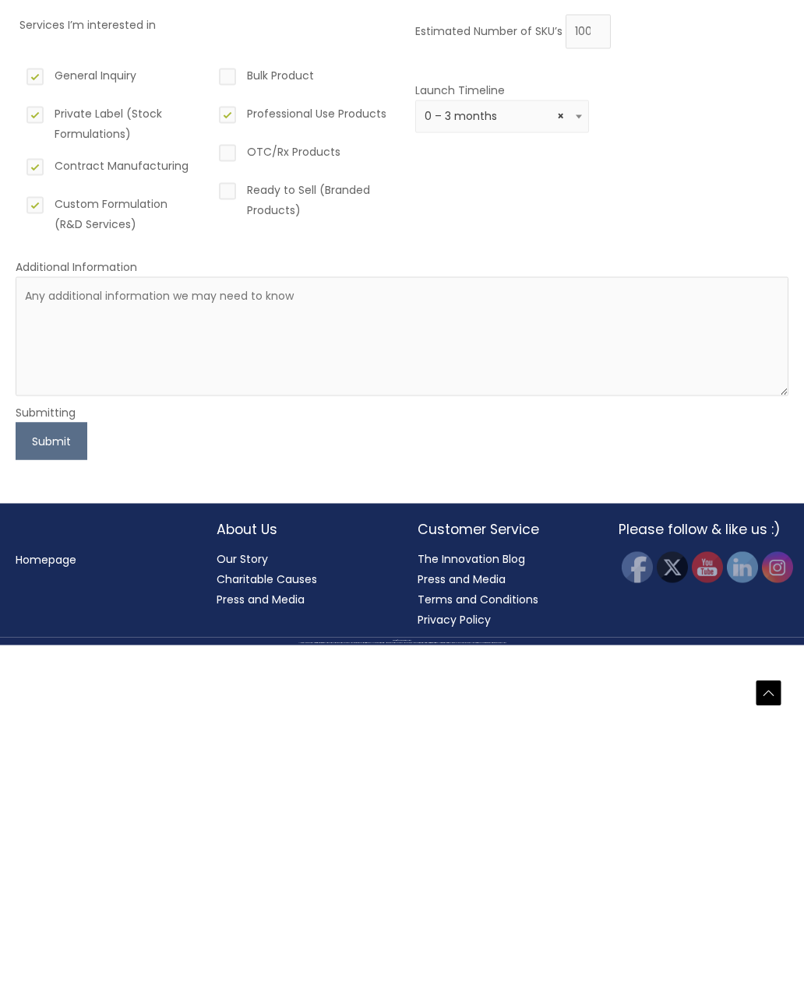
click at [69, 682] on button "Submit" at bounding box center [52, 700] width 72 height 37
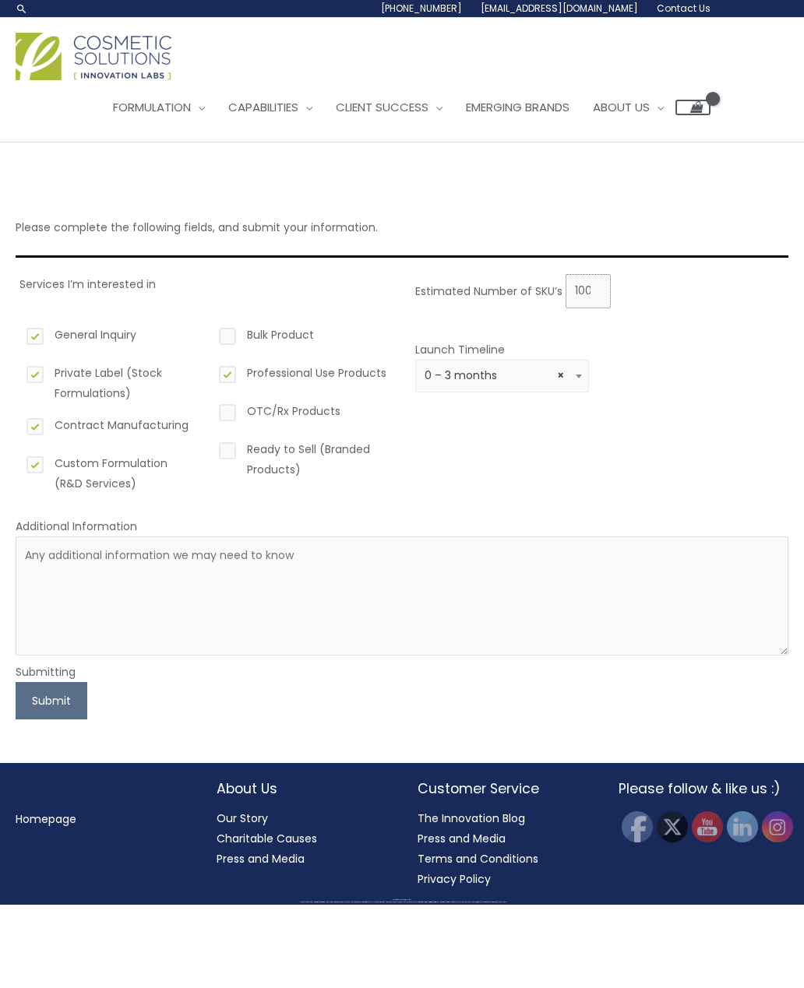
click at [593, 296] on input "1000" at bounding box center [587, 291] width 45 height 34
type input "100"
click at [701, 439] on div "Estimated Number of SKU’s 100 Launch Timeline 0 – 3 months 4 – 12 months Greate…" at bounding box center [597, 389] width 373 height 231
click at [58, 707] on button "Submit" at bounding box center [52, 700] width 72 height 37
click at [111, 598] on textarea at bounding box center [402, 596] width 772 height 119
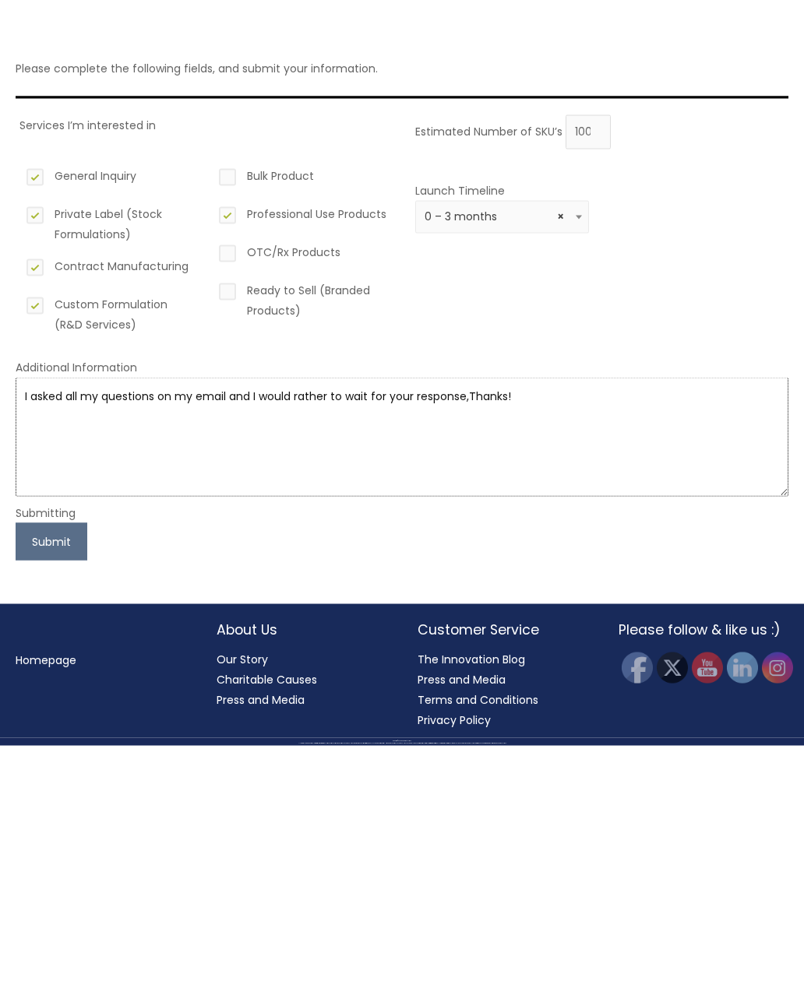
type textarea "I asked all my questions on my email and I would rather to wait for your respon…"
click at [54, 682] on button "Submit" at bounding box center [52, 700] width 72 height 37
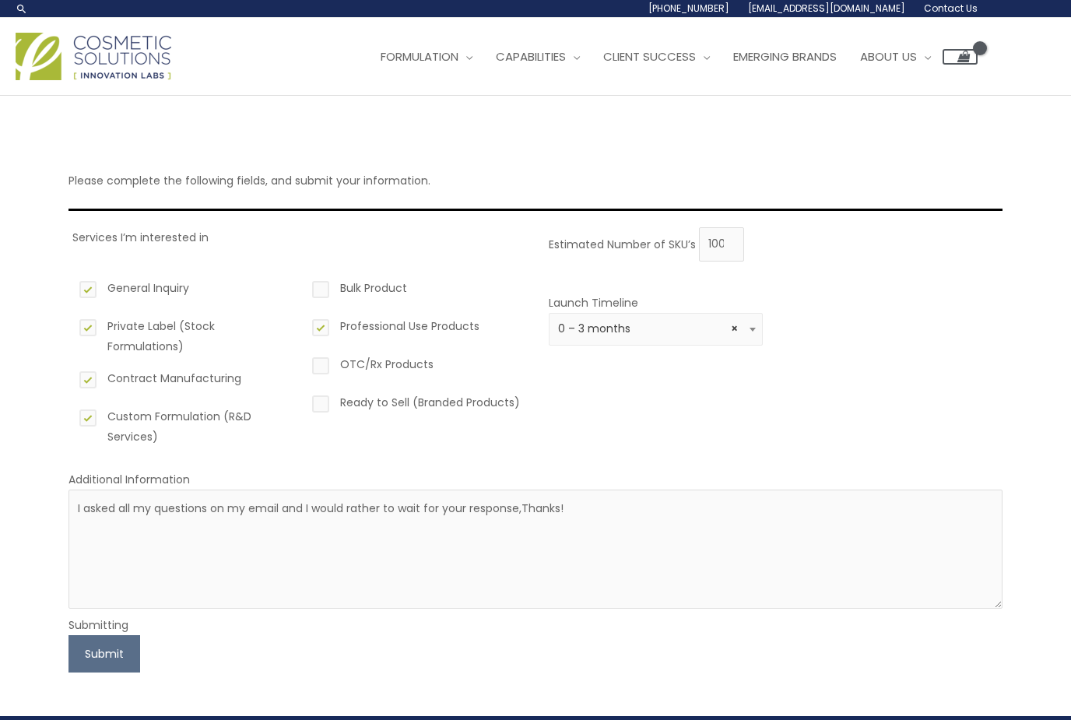
click at [320, 359] on label "OTC/Rx Products" at bounding box center [416, 367] width 214 height 26
click at [304, 359] on input "OTC/Rx Products" at bounding box center [299, 359] width 10 height 10
checkbox input "true"
click at [317, 273] on div "Bulk Product Professional Use Products OTC/Rx Products Ready to Sell (Branded P…" at bounding box center [416, 362] width 214 height 192
click at [302, 287] on input "Bulk Product" at bounding box center [299, 283] width 10 height 10
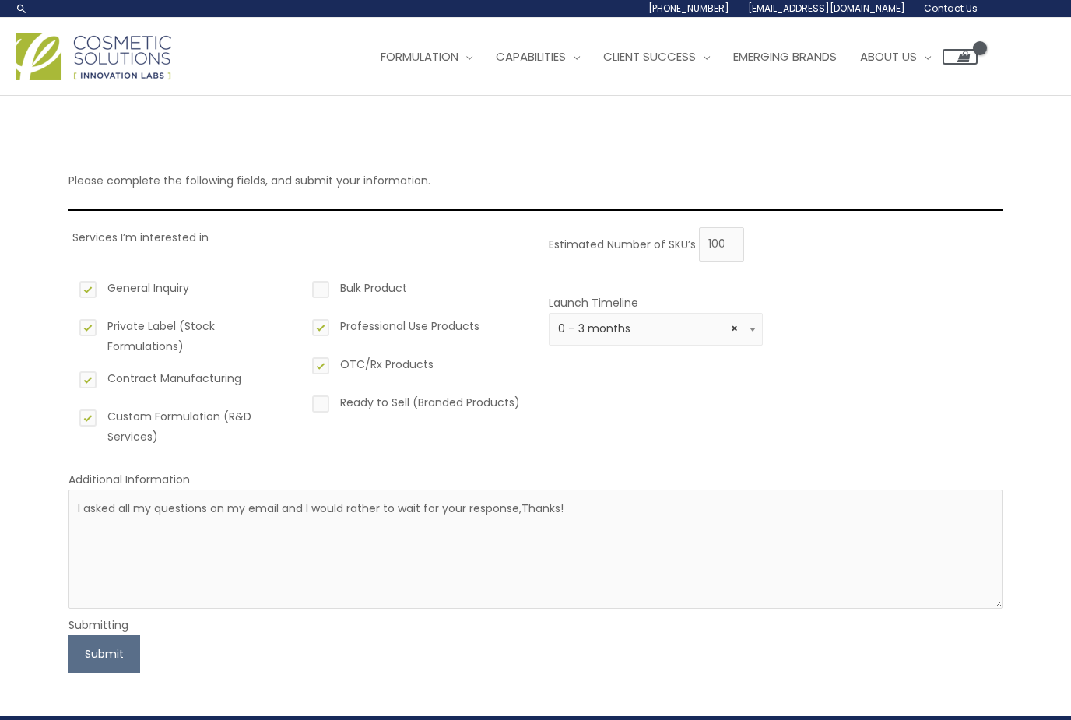
checkbox input "true"
click at [329, 397] on label "Ready to Sell (Branded Products)" at bounding box center [416, 405] width 214 height 26
click at [304, 397] on input "Ready to Sell (Branded Products)" at bounding box center [299, 397] width 10 height 10
checkbox input "true"
click at [126, 657] on button "Submit" at bounding box center [105, 653] width 72 height 37
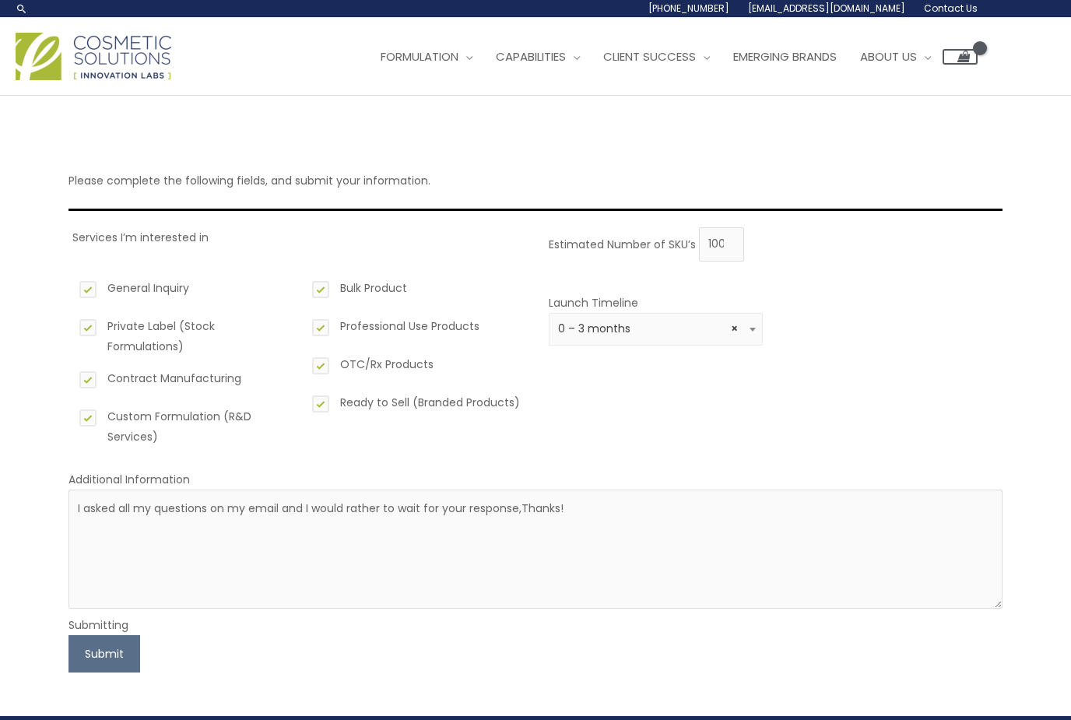
click at [108, 657] on button "Submit" at bounding box center [105, 653] width 72 height 37
click at [729, 241] on input "100" at bounding box center [721, 244] width 45 height 34
type input "1000"
click at [327, 172] on p "Please complete the following fields, and submit your information." at bounding box center [536, 181] width 934 height 20
click at [108, 660] on button "Submit" at bounding box center [105, 653] width 72 height 37
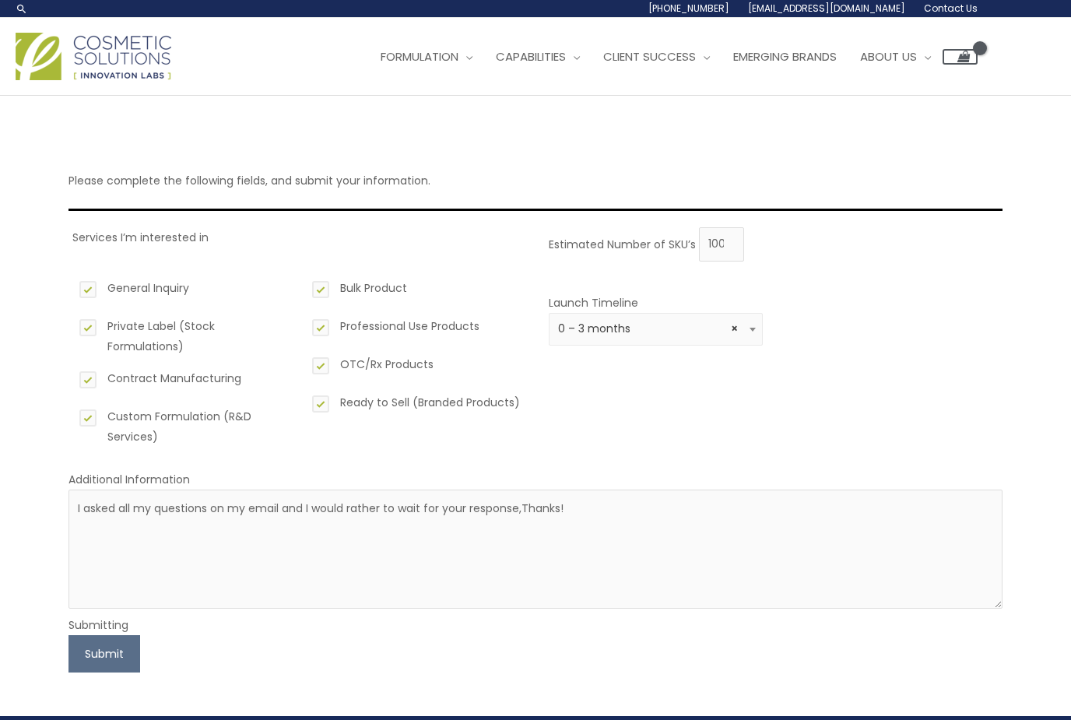
click at [111, 653] on button "Submit" at bounding box center [105, 653] width 72 height 37
click at [118, 657] on button "Submit" at bounding box center [105, 653] width 72 height 37
click at [114, 653] on button "Submit" at bounding box center [105, 653] width 72 height 37
click at [746, 328] on span at bounding box center [753, 329] width 19 height 20
click at [122, 654] on button "Submit" at bounding box center [105, 653] width 72 height 37
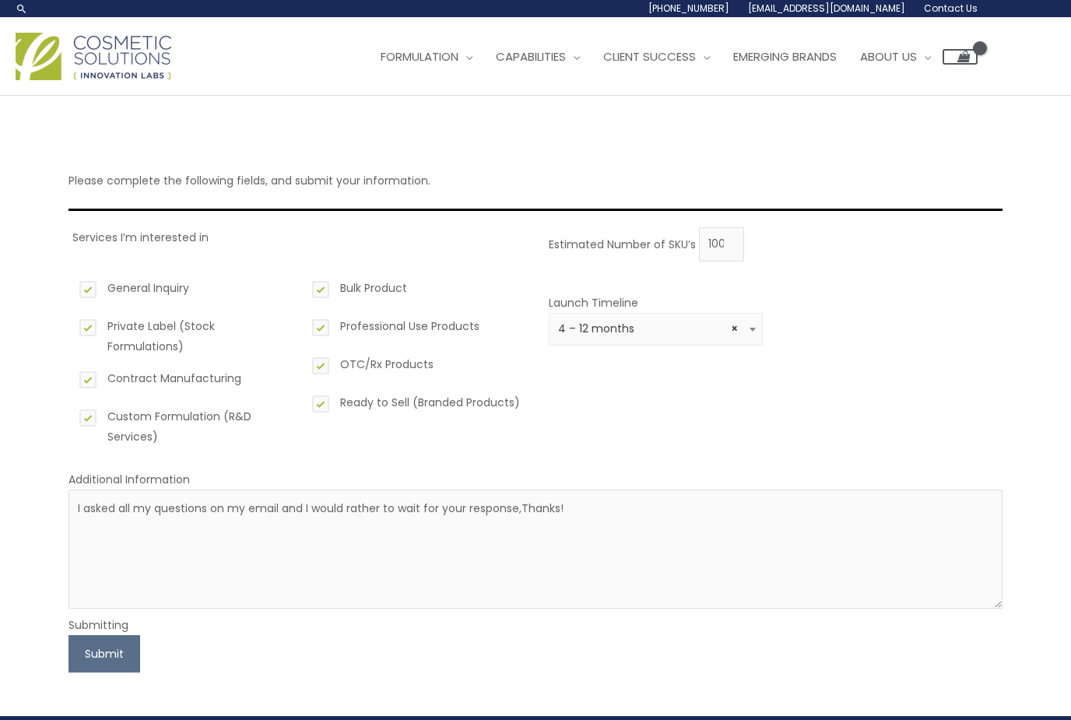
click at [762, 327] on span at bounding box center [753, 329] width 19 height 20
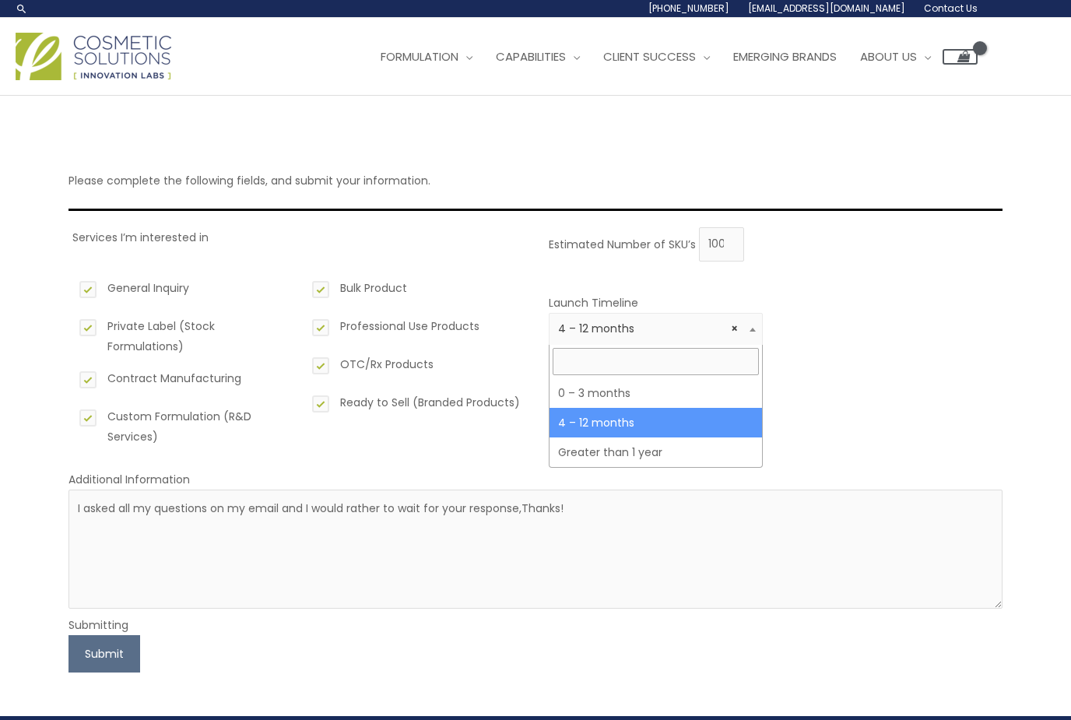
select select "2"
